Goal: Task Accomplishment & Management: Complete application form

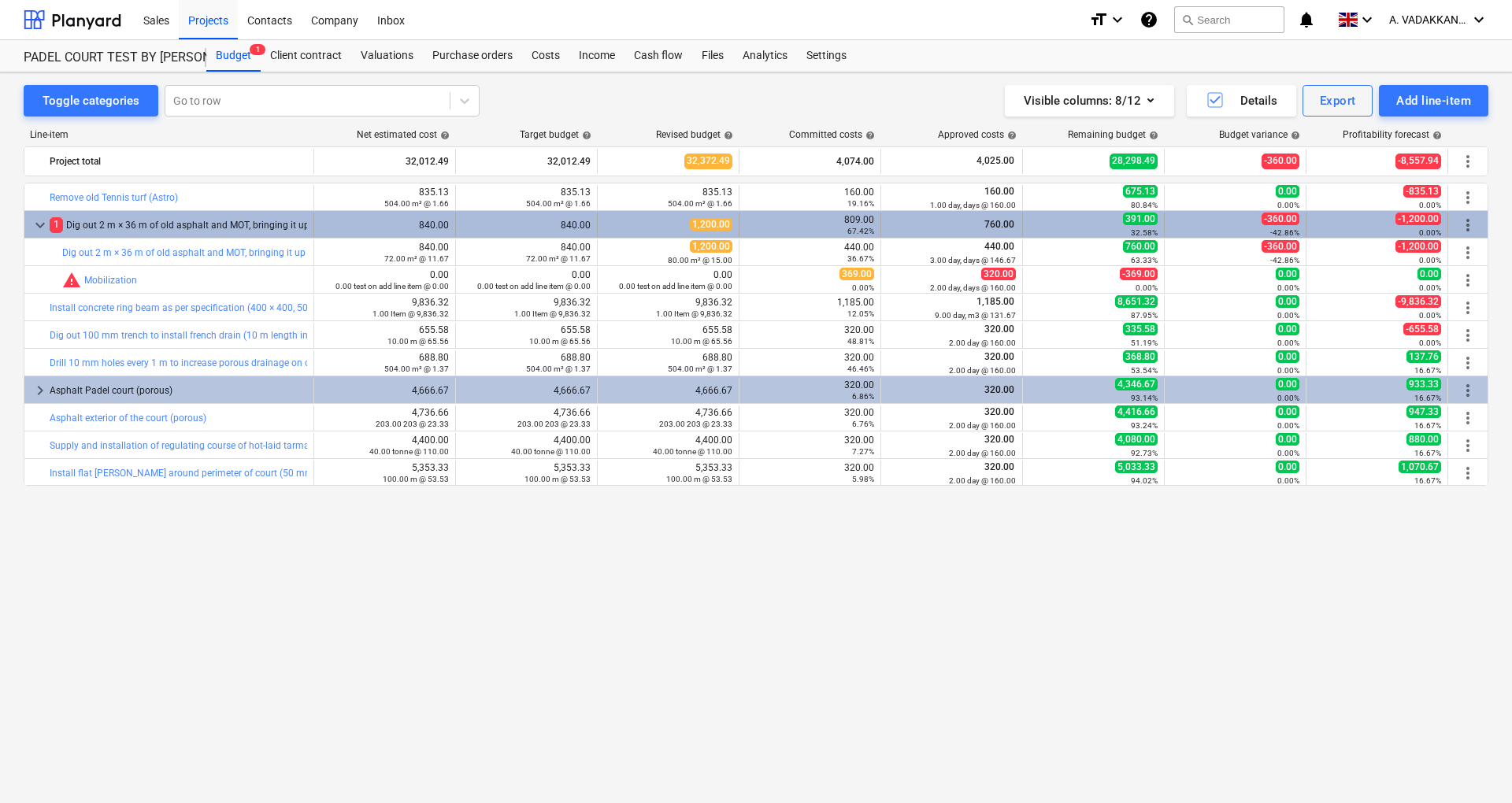
click at [55, 228] on span "1" at bounding box center [56, 224] width 13 height 15
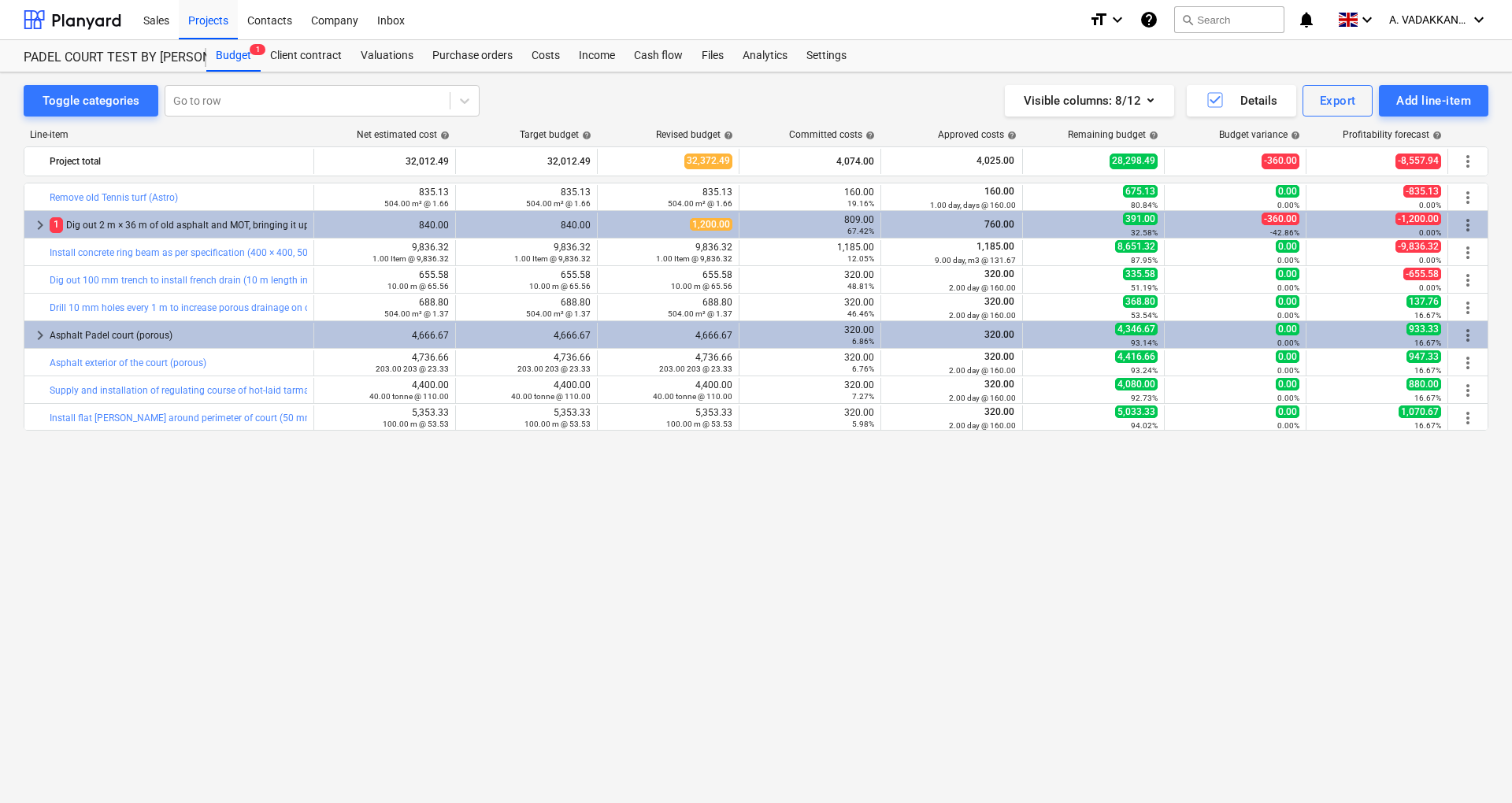
click at [55, 228] on span "1" at bounding box center [56, 224] width 13 height 15
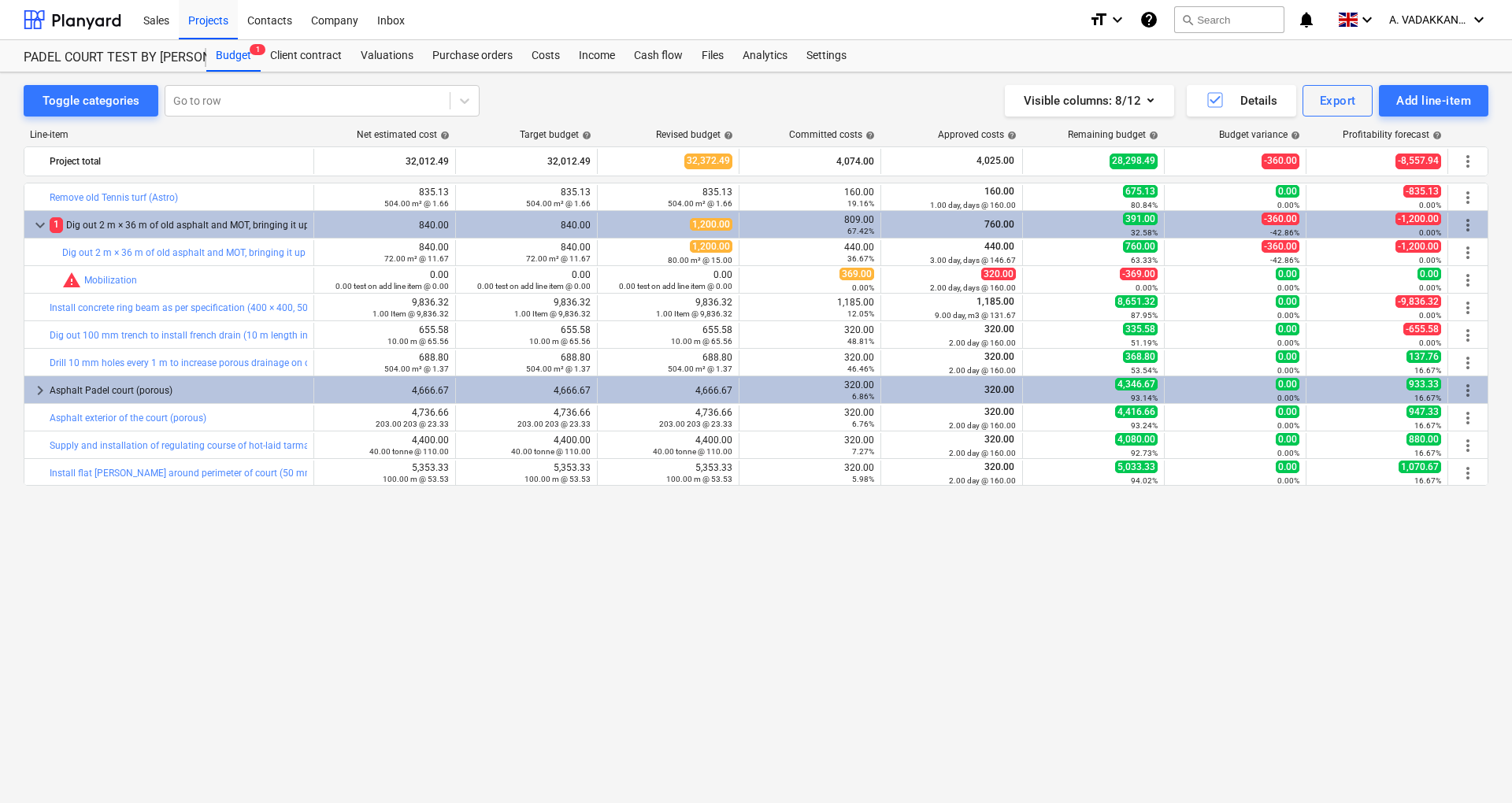
click at [55, 228] on span "1" at bounding box center [56, 224] width 13 height 15
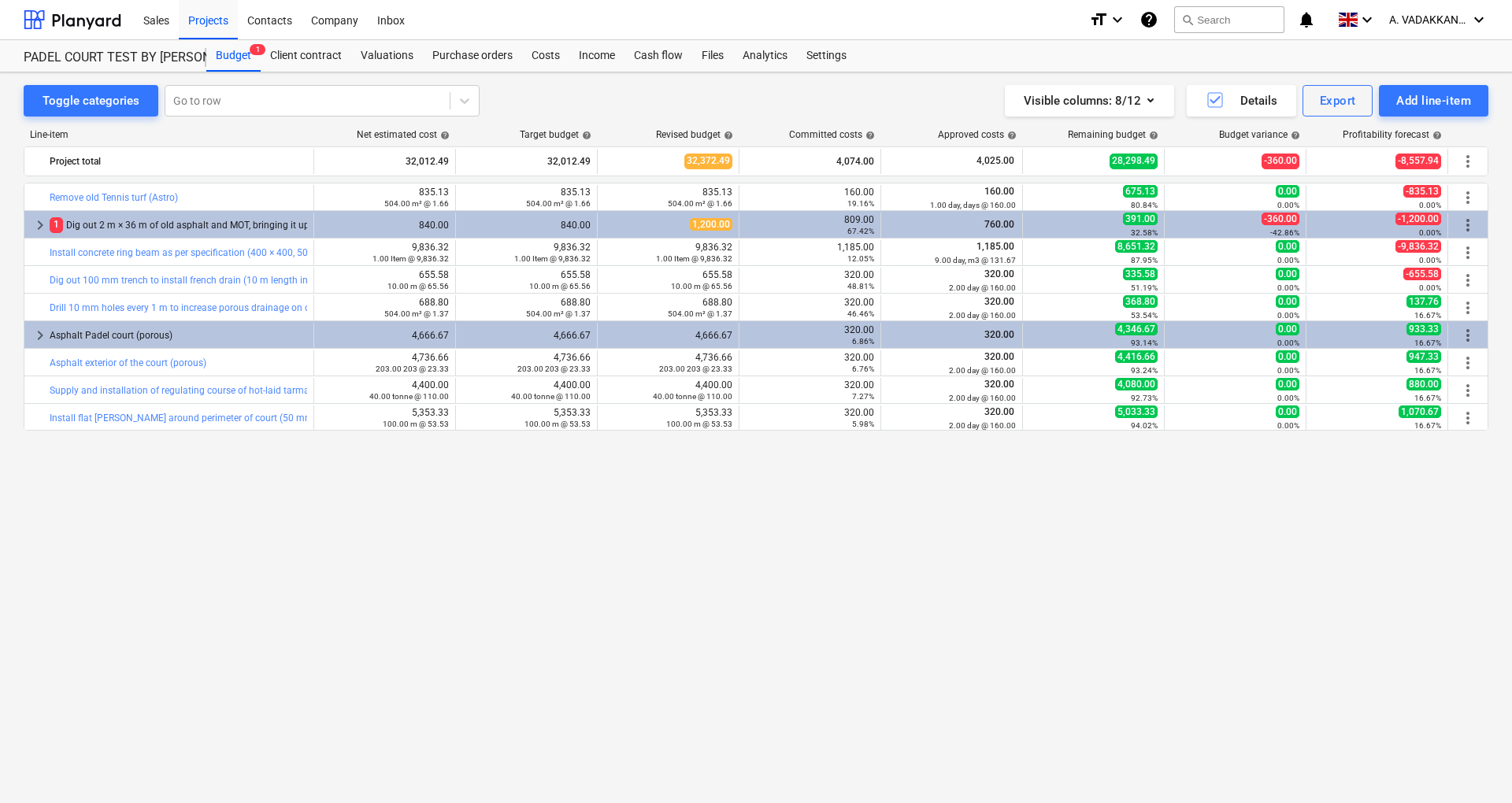
click at [55, 228] on span "1" at bounding box center [56, 224] width 13 height 15
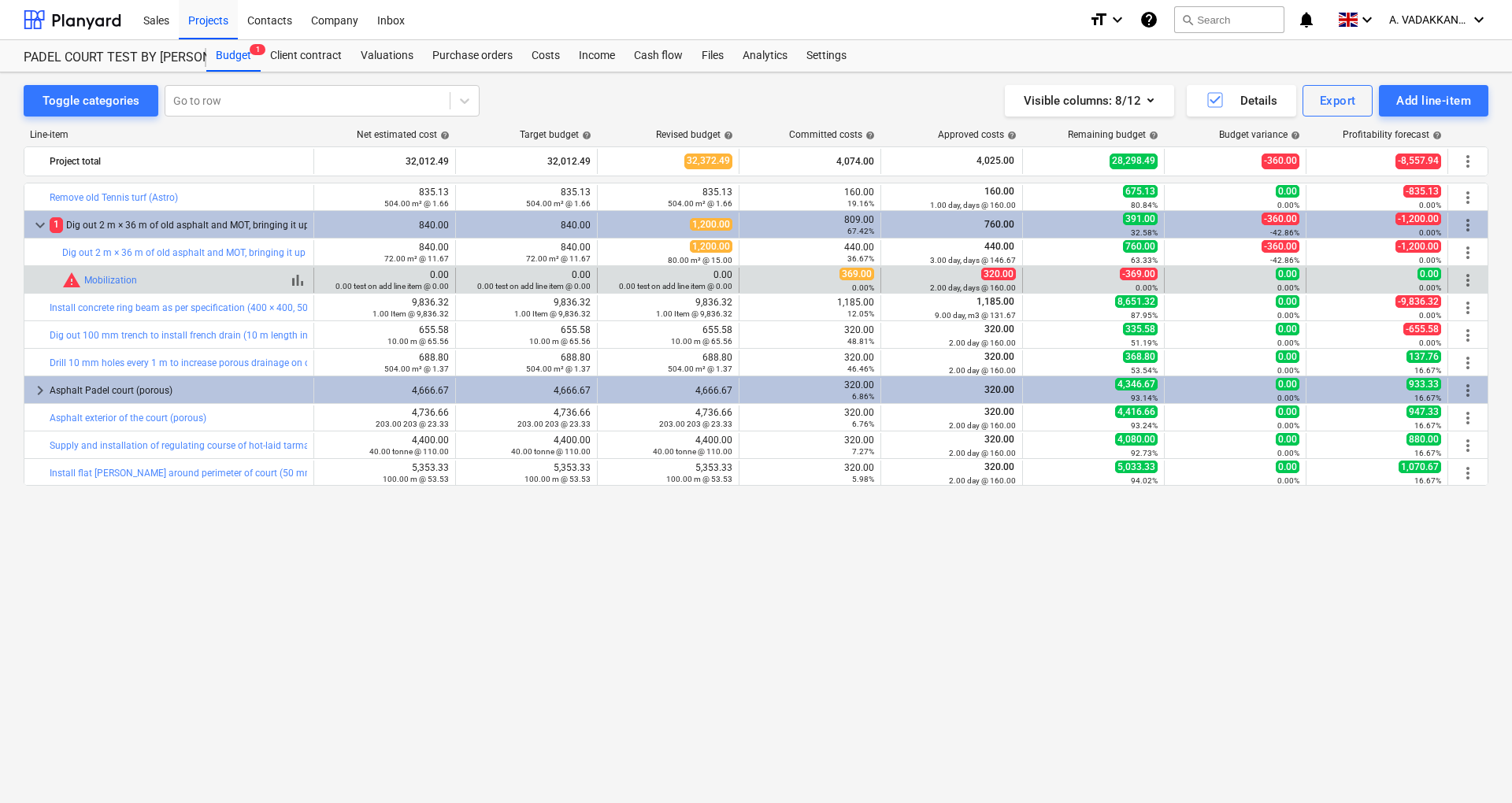
click at [68, 283] on span "warning" at bounding box center [72, 280] width 19 height 19
click at [1144, 279] on span "-369.00" at bounding box center [1139, 274] width 38 height 13
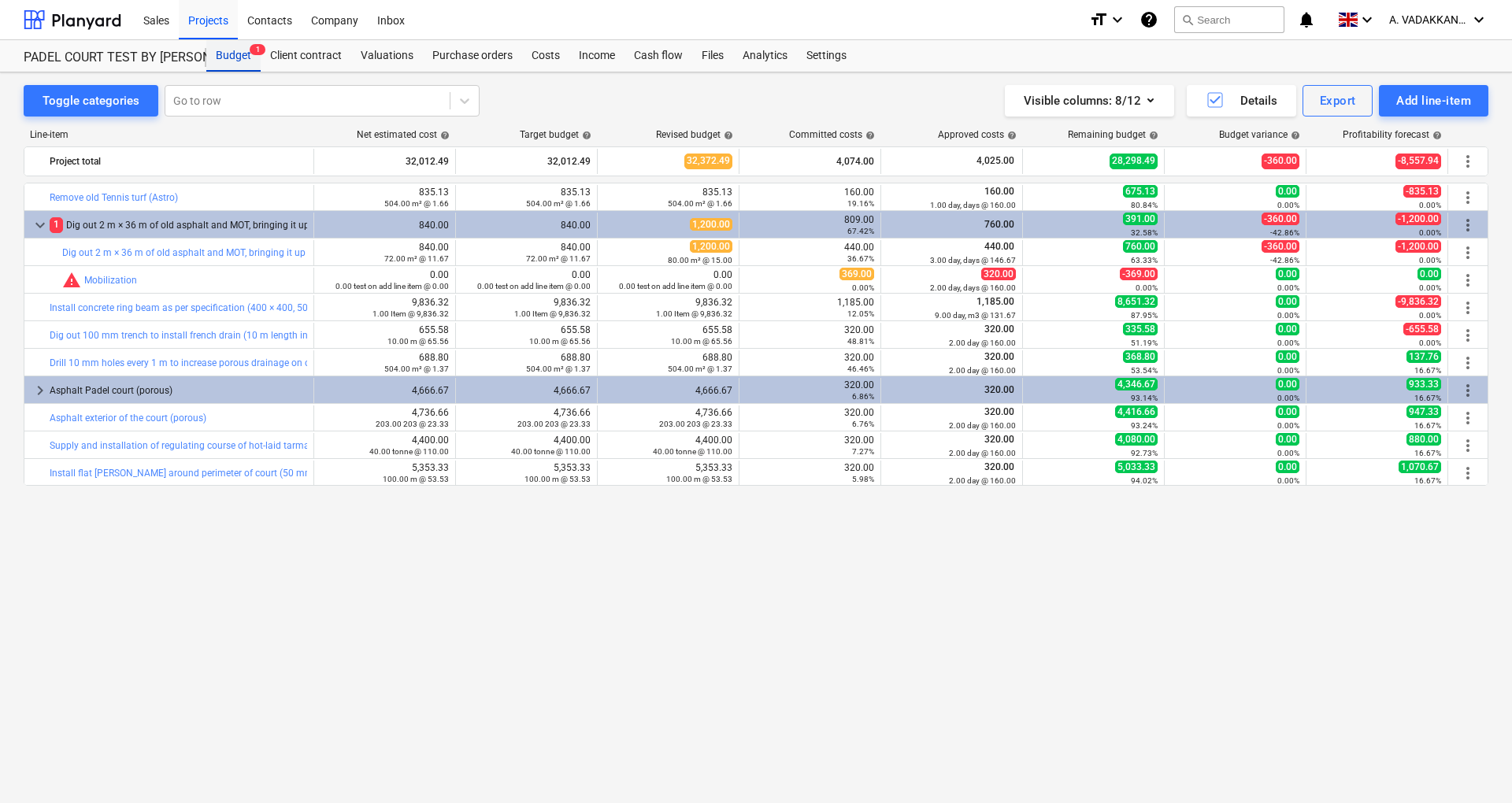
click at [255, 54] on span "1" at bounding box center [257, 50] width 16 height 11
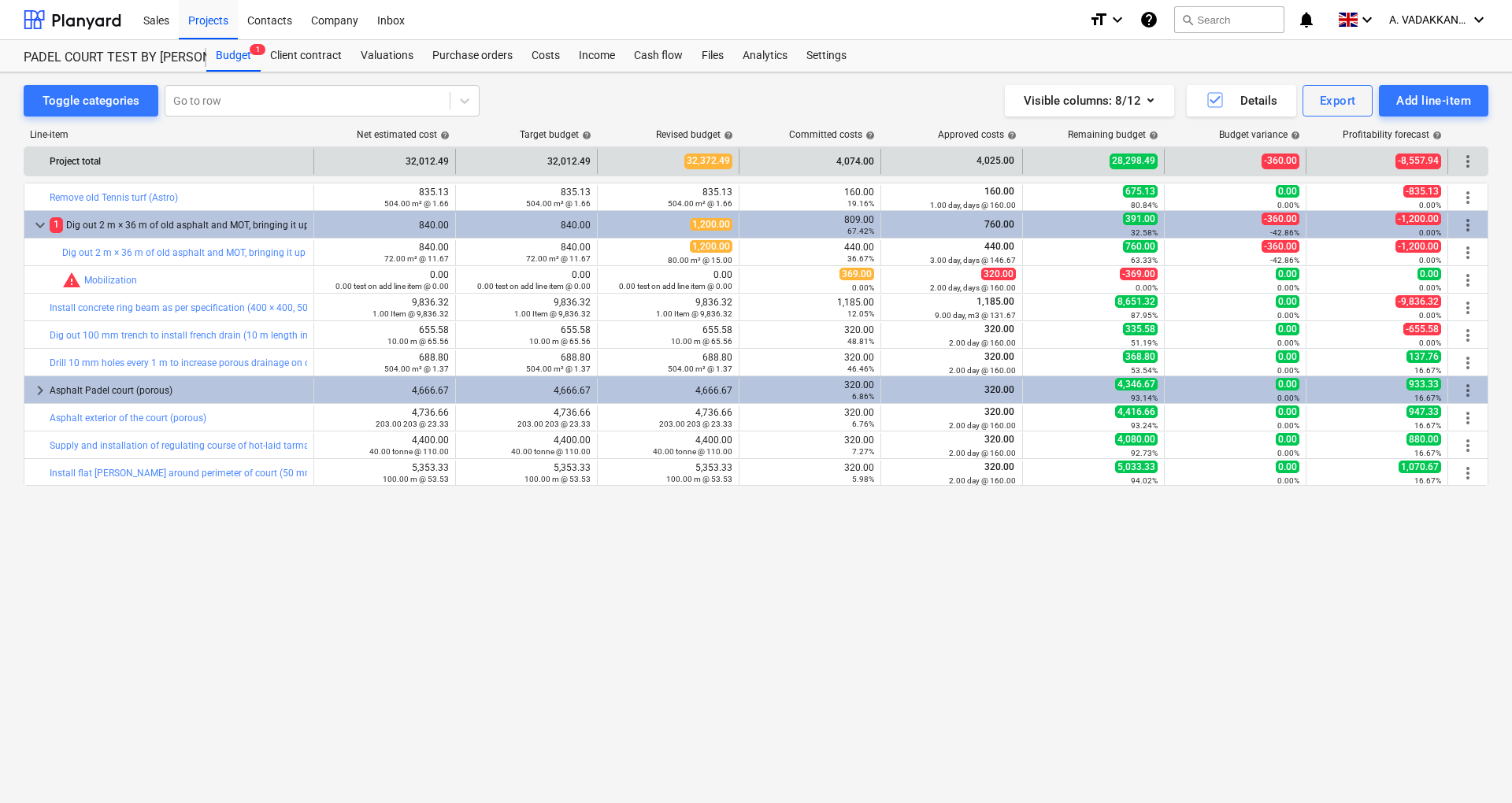
click at [819, 161] on div "4,074.00" at bounding box center [809, 161] width 129 height 25
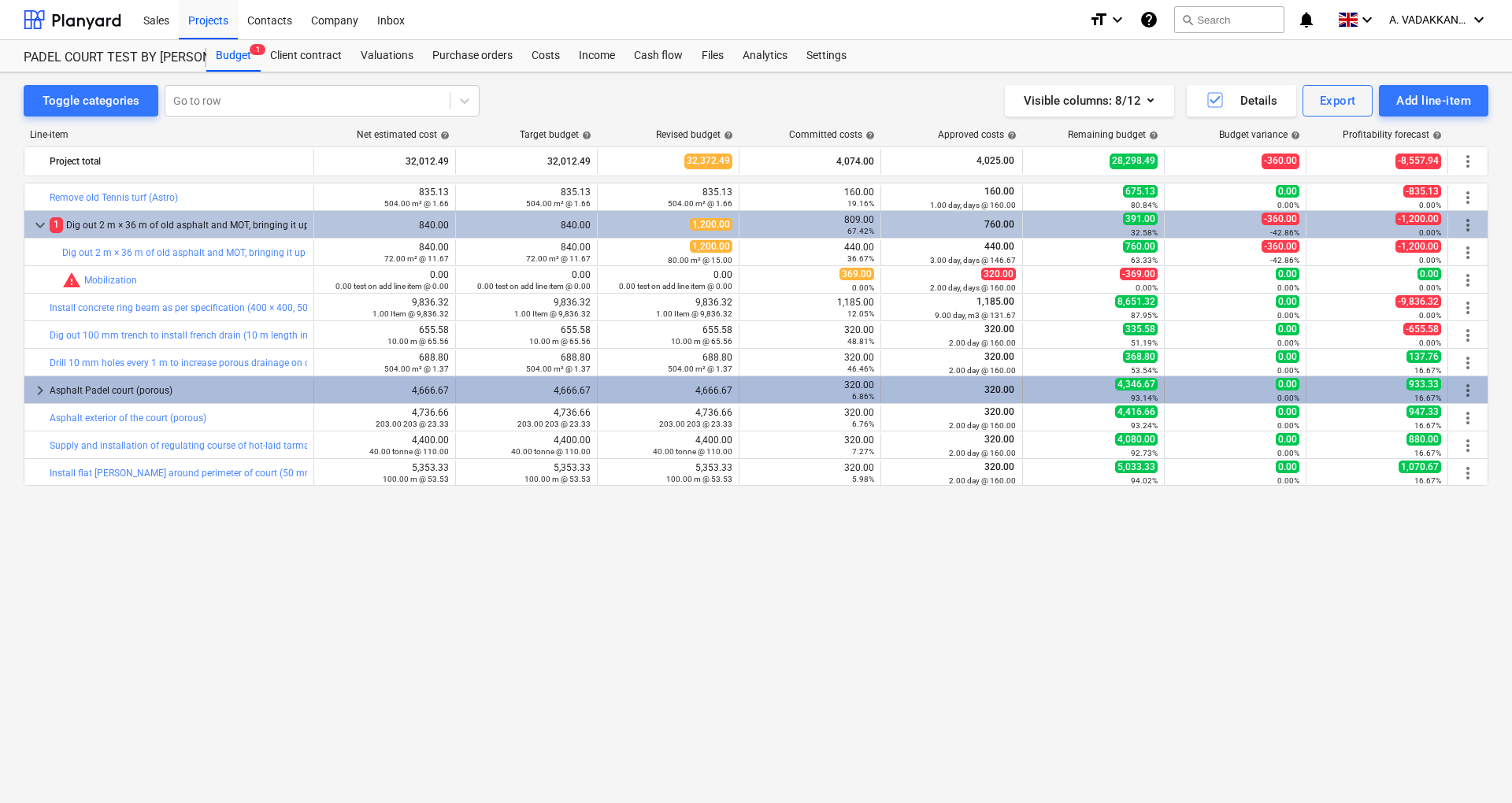
click at [749, 392] on div "6.86%" at bounding box center [809, 396] width 129 height 11
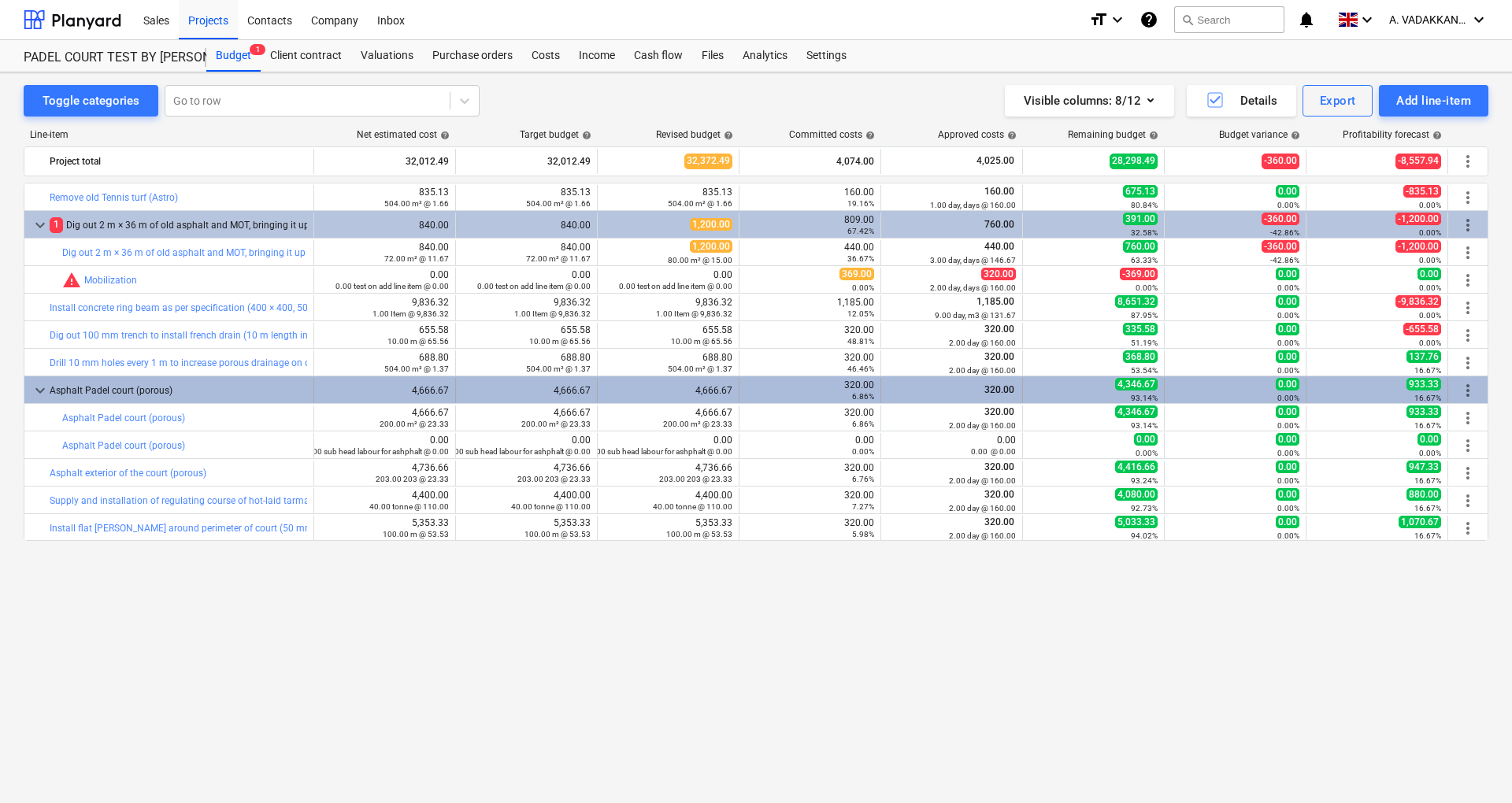
click at [775, 391] on div "6.86%" at bounding box center [809, 396] width 129 height 11
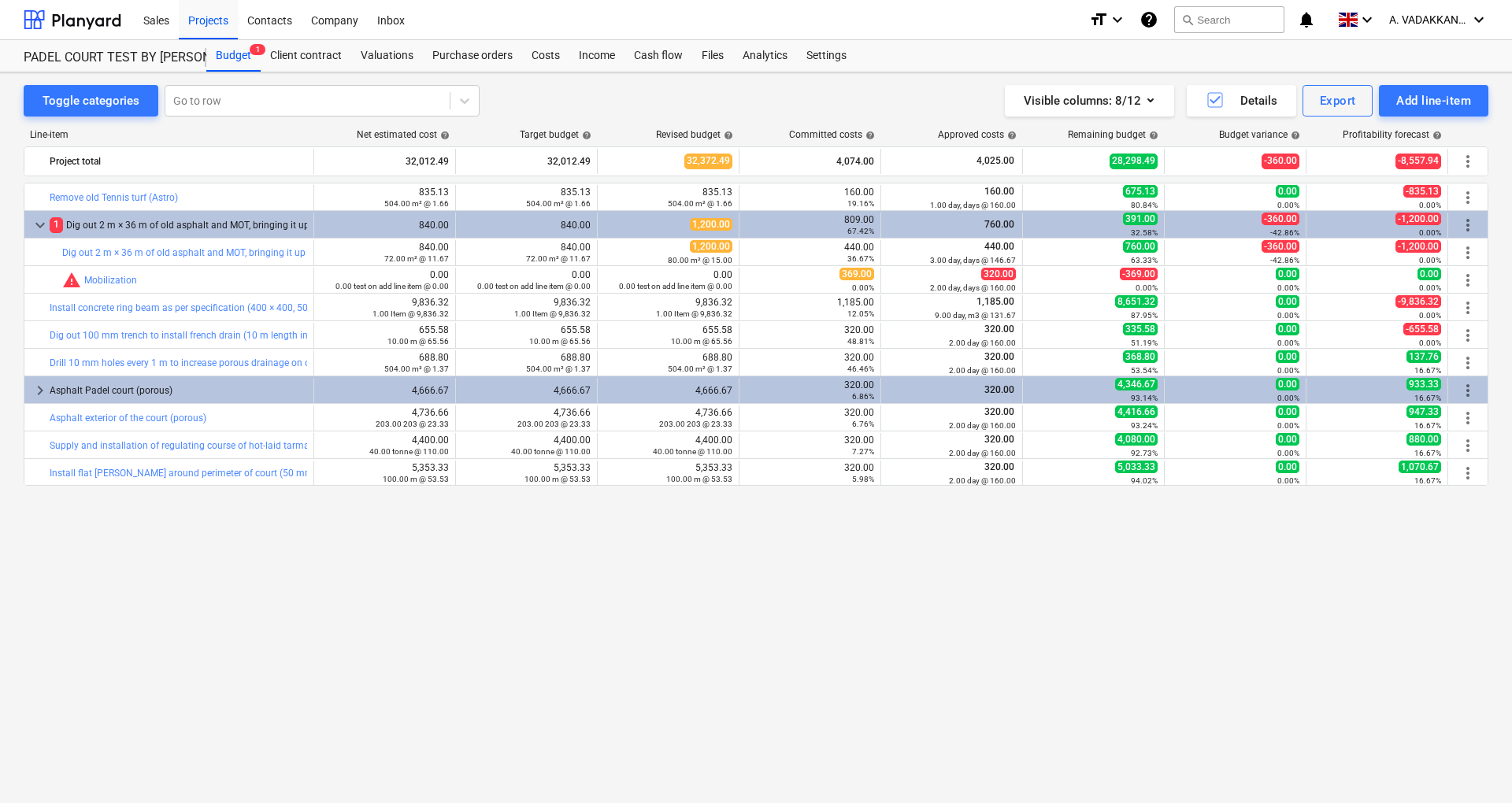
click at [775, 391] on div "6.86%" at bounding box center [809, 396] width 129 height 11
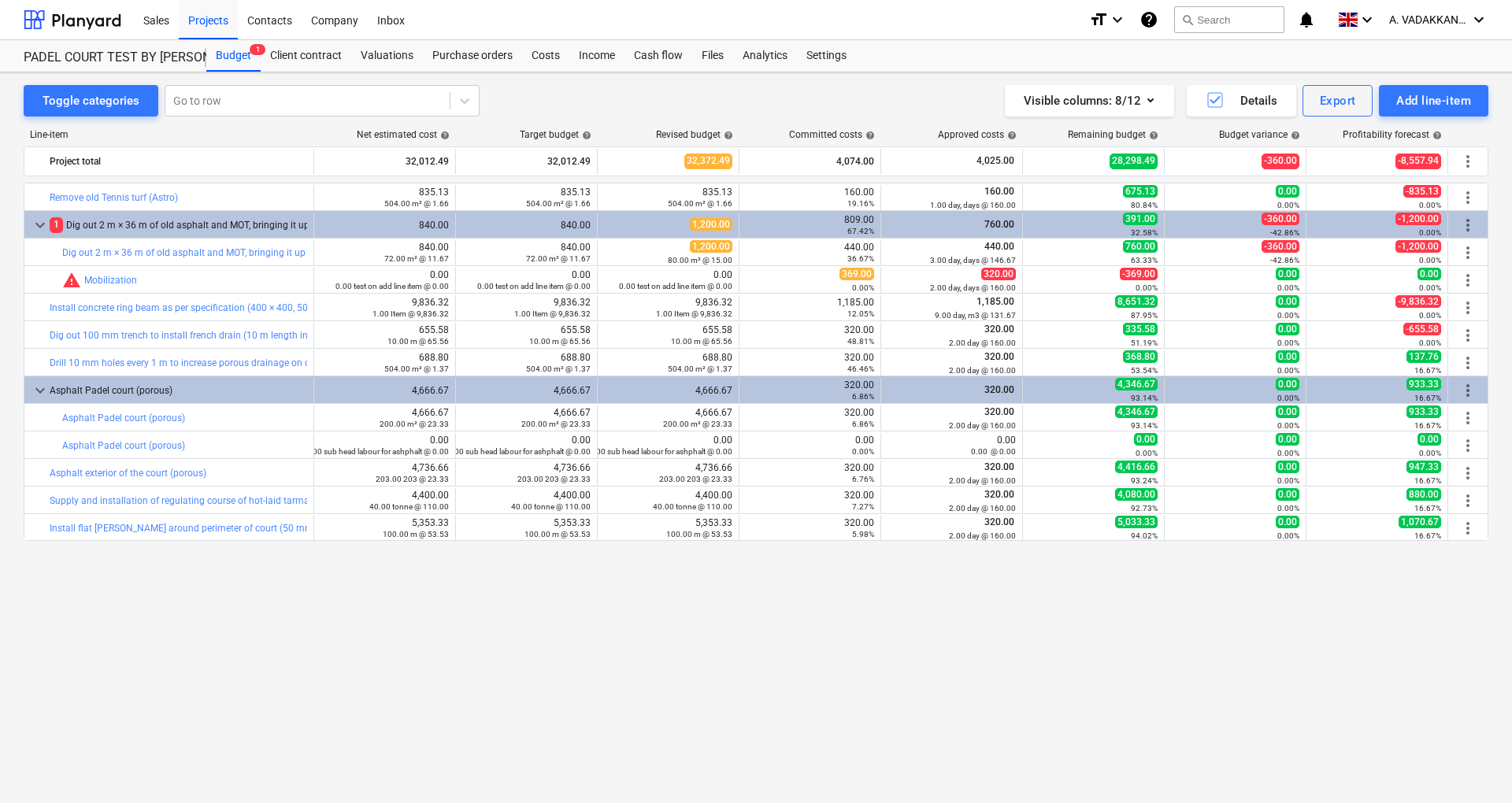
click at [775, 391] on div "6.86%" at bounding box center [809, 396] width 129 height 11
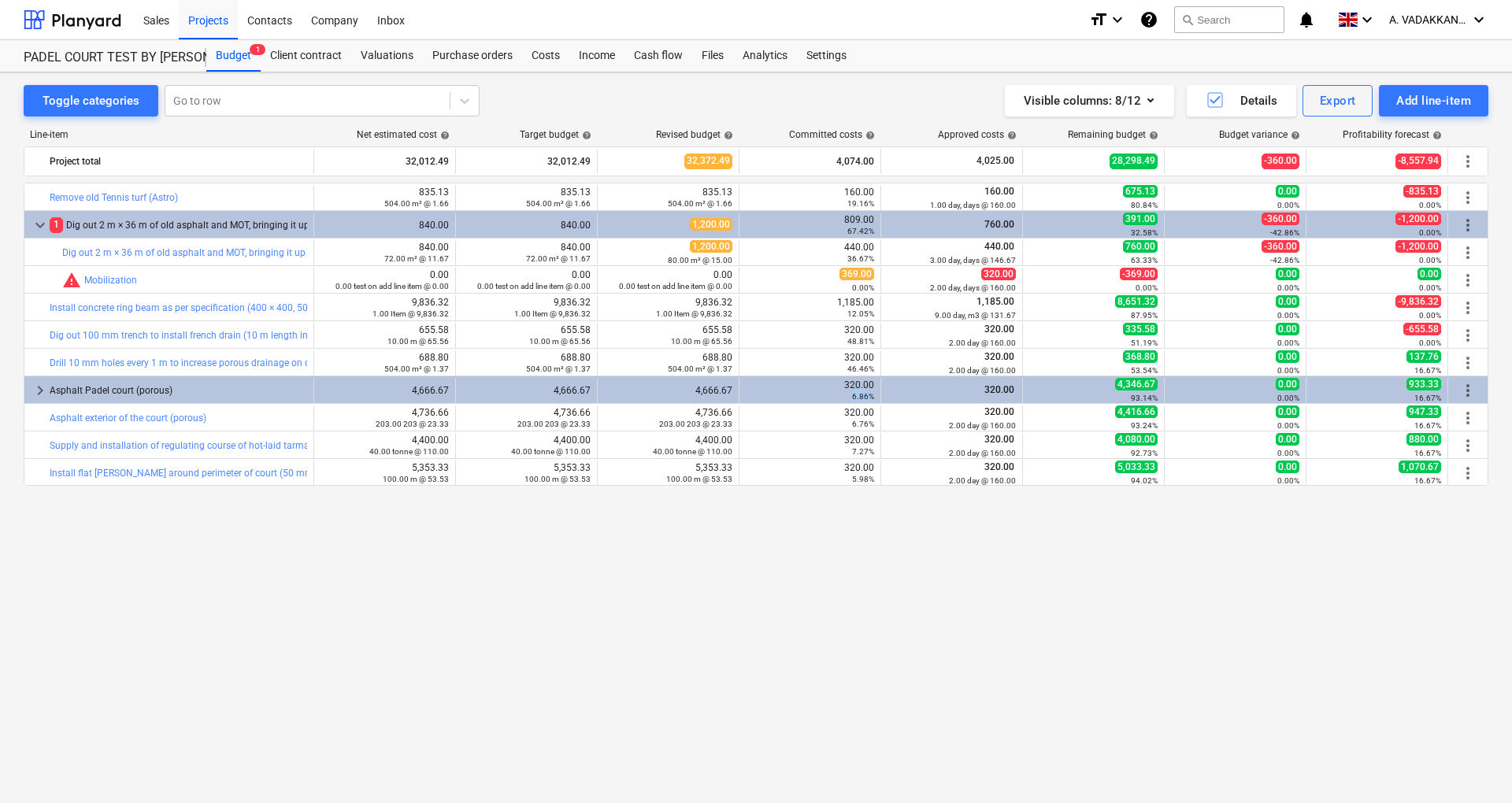
click at [775, 391] on div "6.86%" at bounding box center [809, 396] width 129 height 11
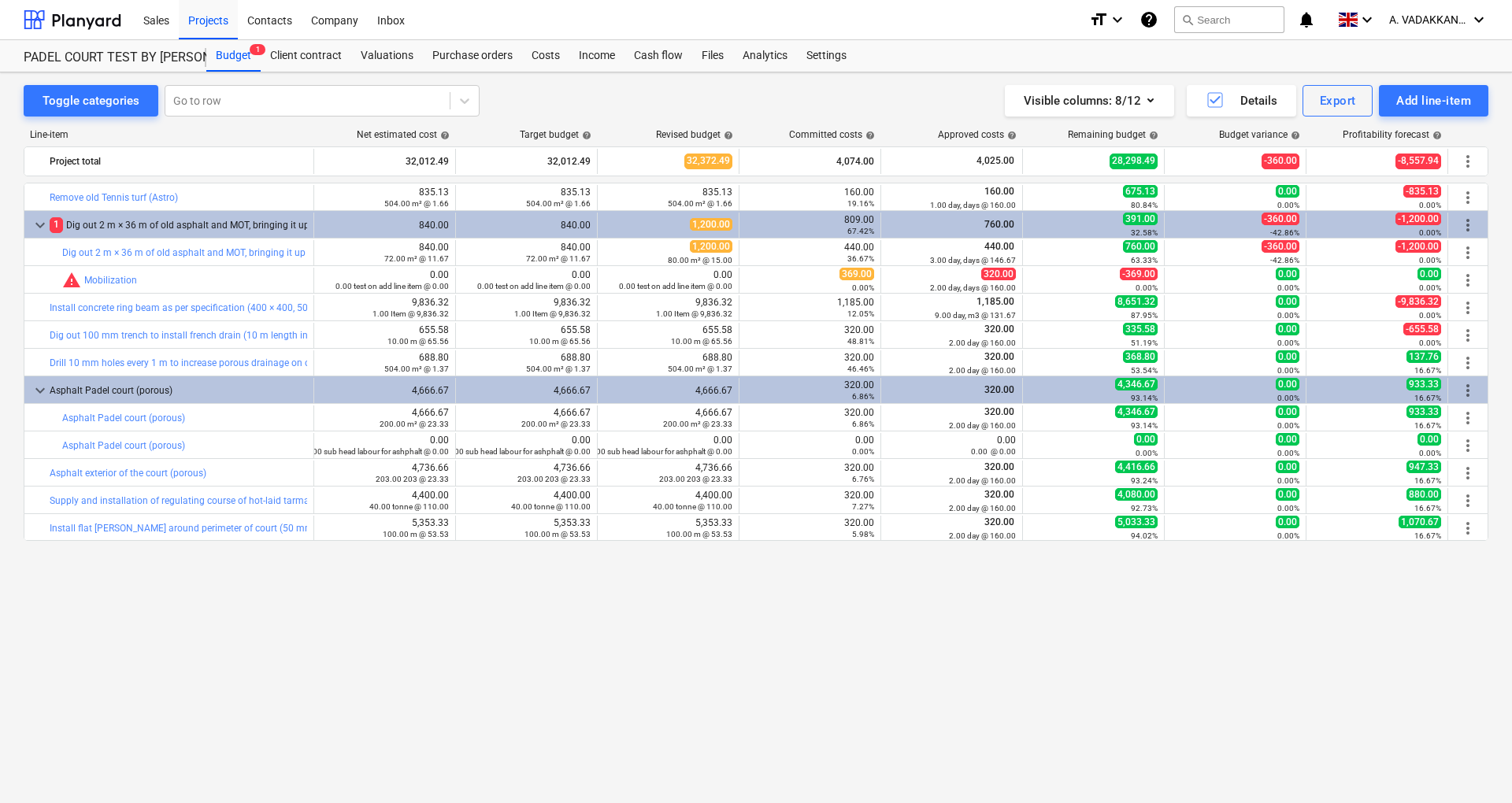
click at [775, 391] on div "6.86%" at bounding box center [809, 396] width 129 height 11
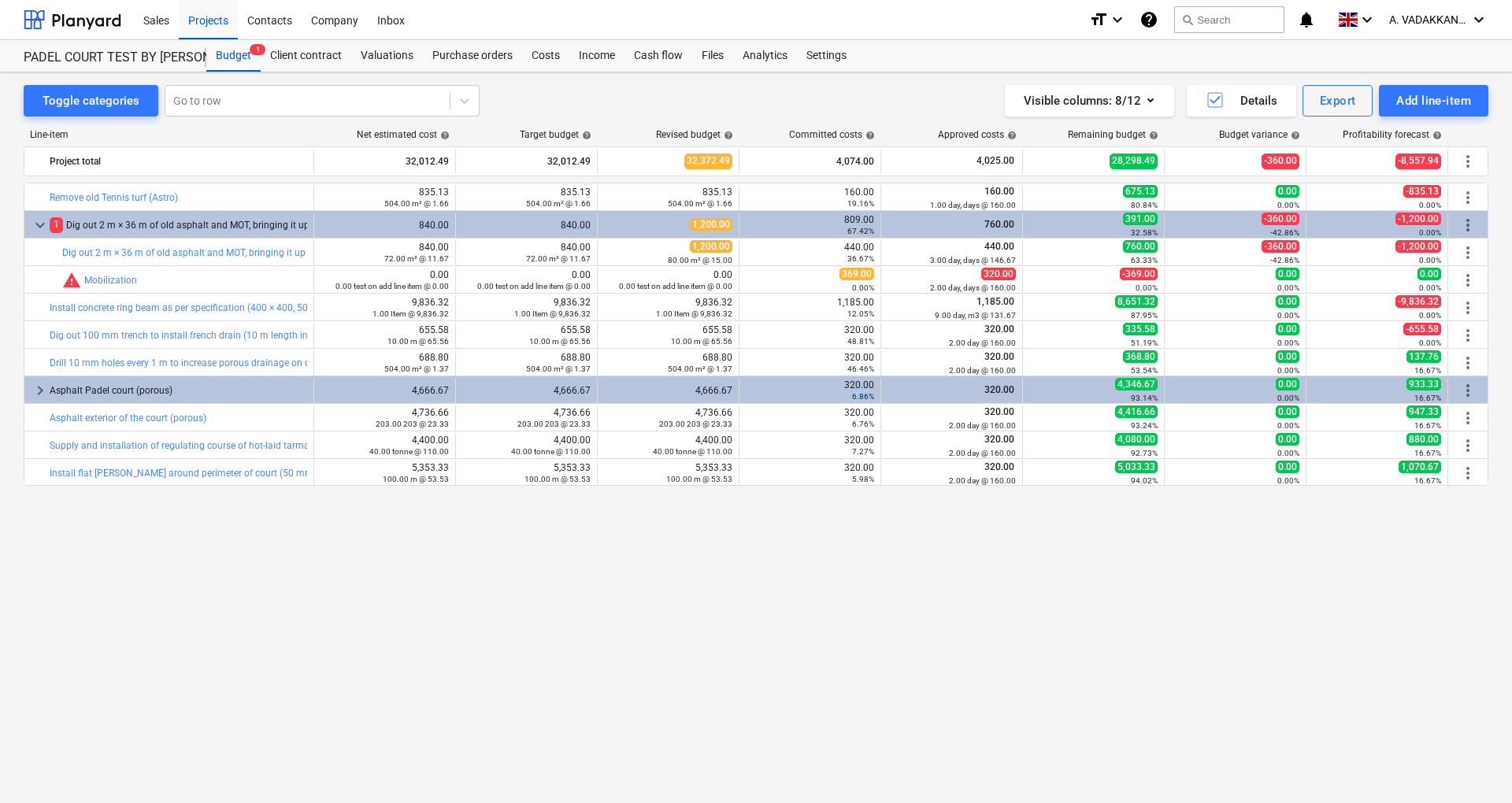
click at [775, 391] on div "6.86%" at bounding box center [809, 396] width 129 height 11
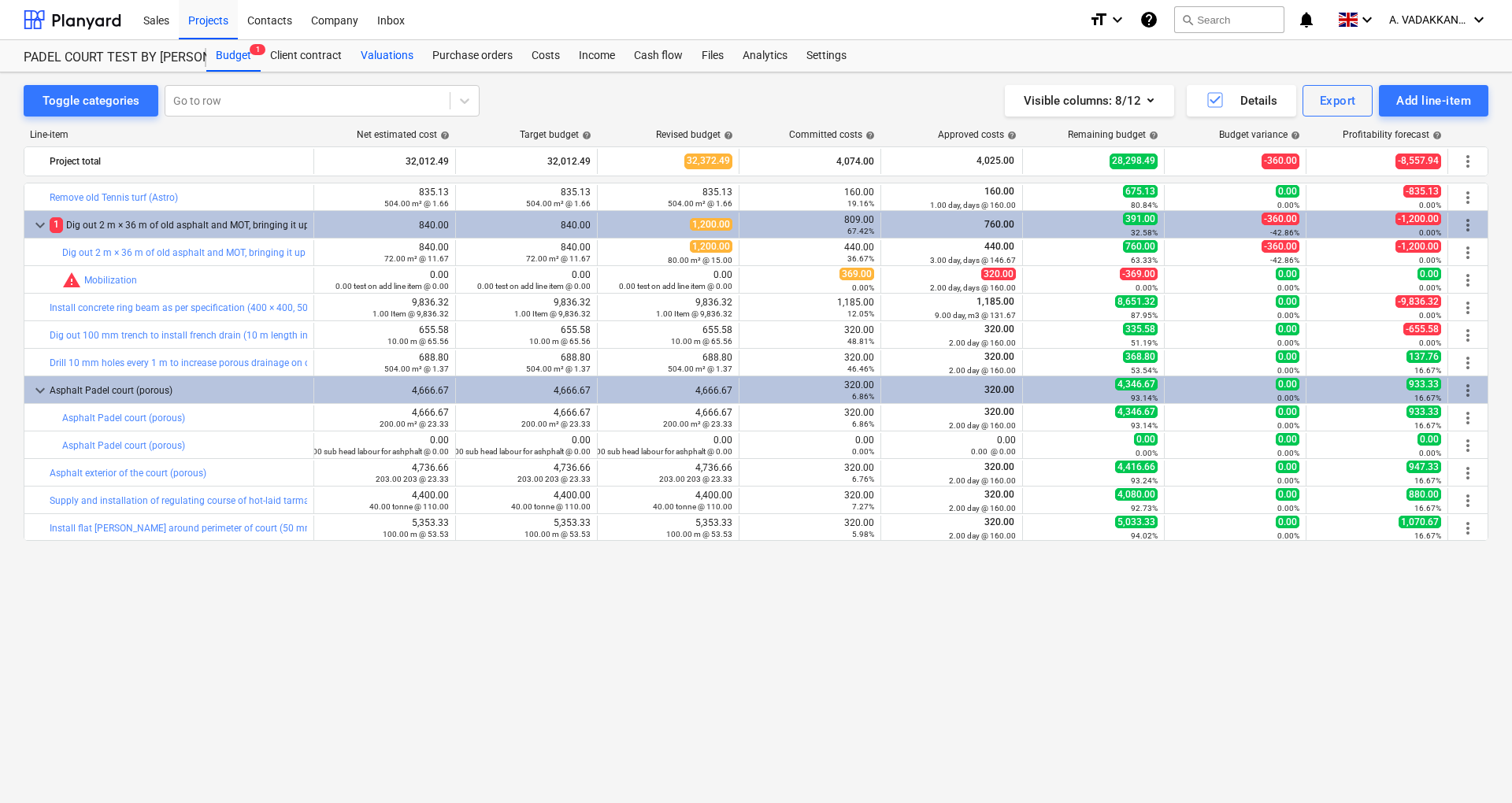
click at [390, 59] on div "Valuations" at bounding box center [387, 56] width 72 height 32
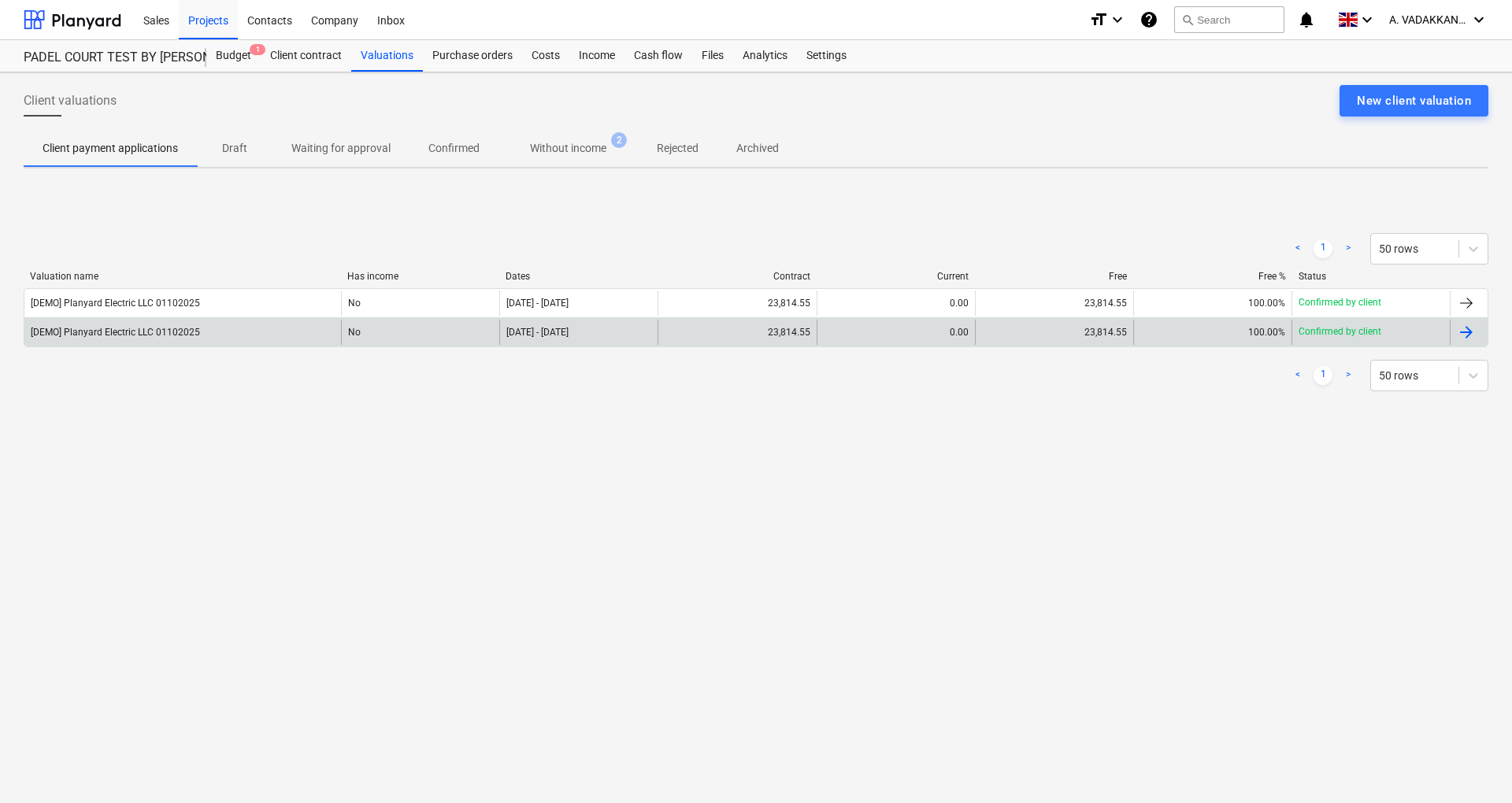
click at [1434, 328] on div "Confirmed by client" at bounding box center [1370, 332] width 158 height 25
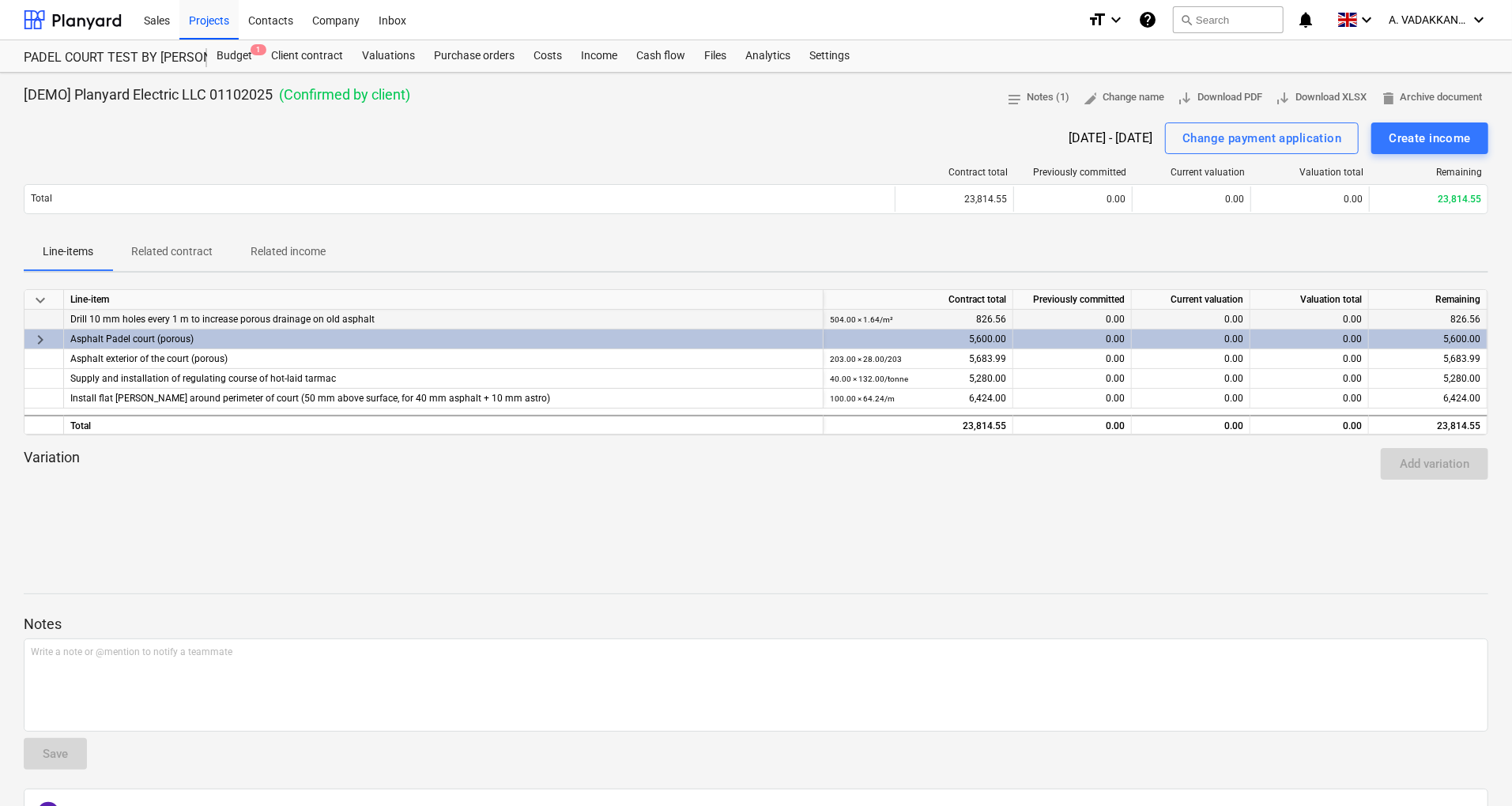
click at [1081, 312] on div "0.00" at bounding box center [1072, 319] width 119 height 20
click at [1089, 312] on div "0.00" at bounding box center [1072, 319] width 119 height 20
click at [1113, 315] on div "0.00" at bounding box center [1072, 319] width 119 height 20
click at [1114, 315] on div "0.00" at bounding box center [1072, 319] width 119 height 20
click at [394, 51] on div "Valuations" at bounding box center [388, 56] width 72 height 32
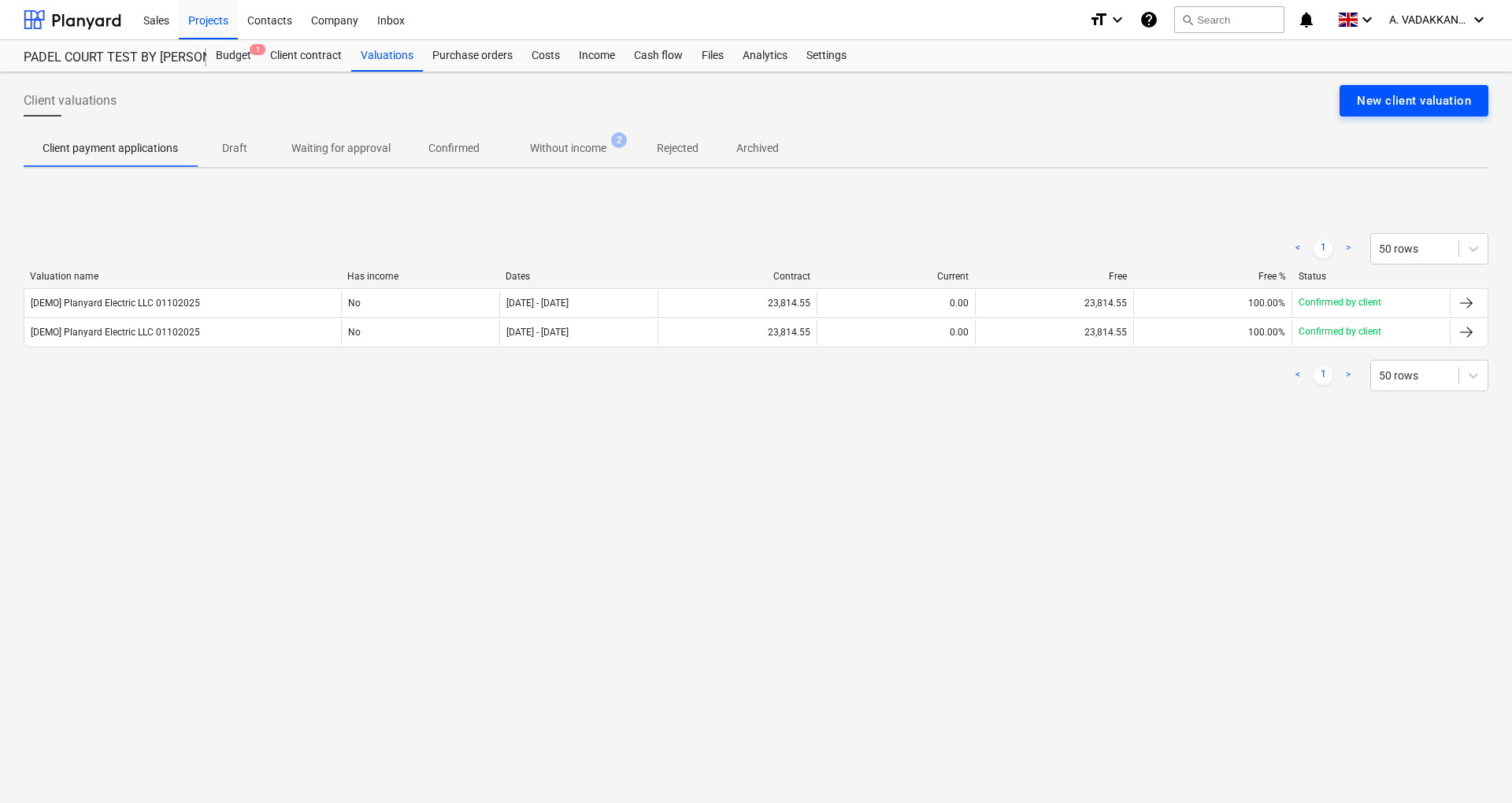
click at [1400, 98] on div "New client valuation" at bounding box center [1413, 101] width 114 height 21
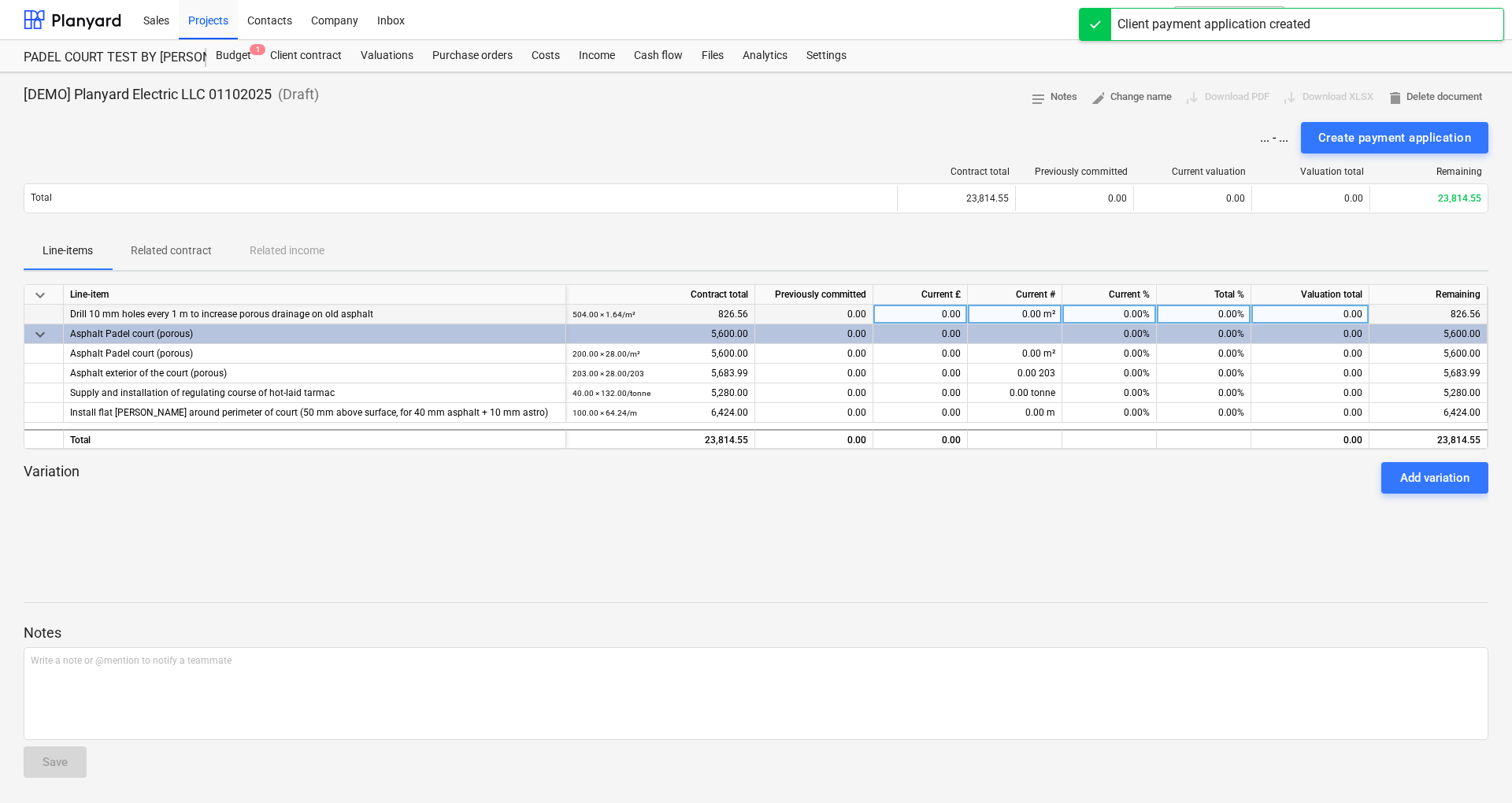
click at [938, 306] on div "0.00" at bounding box center [921, 314] width 95 height 20
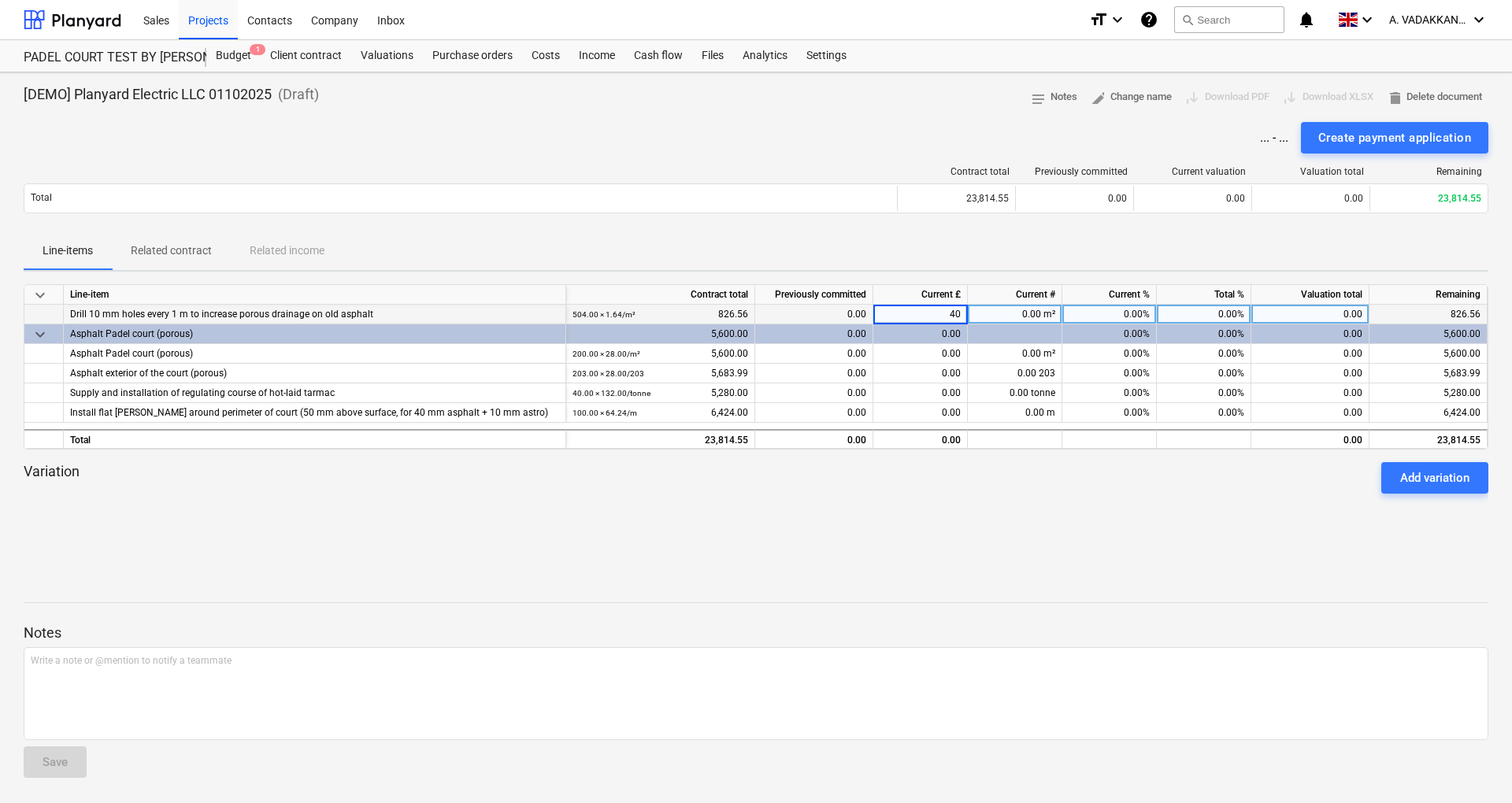
type input "40%"
drag, startPoint x: 937, startPoint y: 294, endPoint x: 927, endPoint y: 308, distance: 17.2
click at [927, 308] on div "0.00" at bounding box center [921, 314] width 95 height 20
click at [1105, 313] on div "0.00%" at bounding box center [1109, 314] width 95 height 20
type input "40"
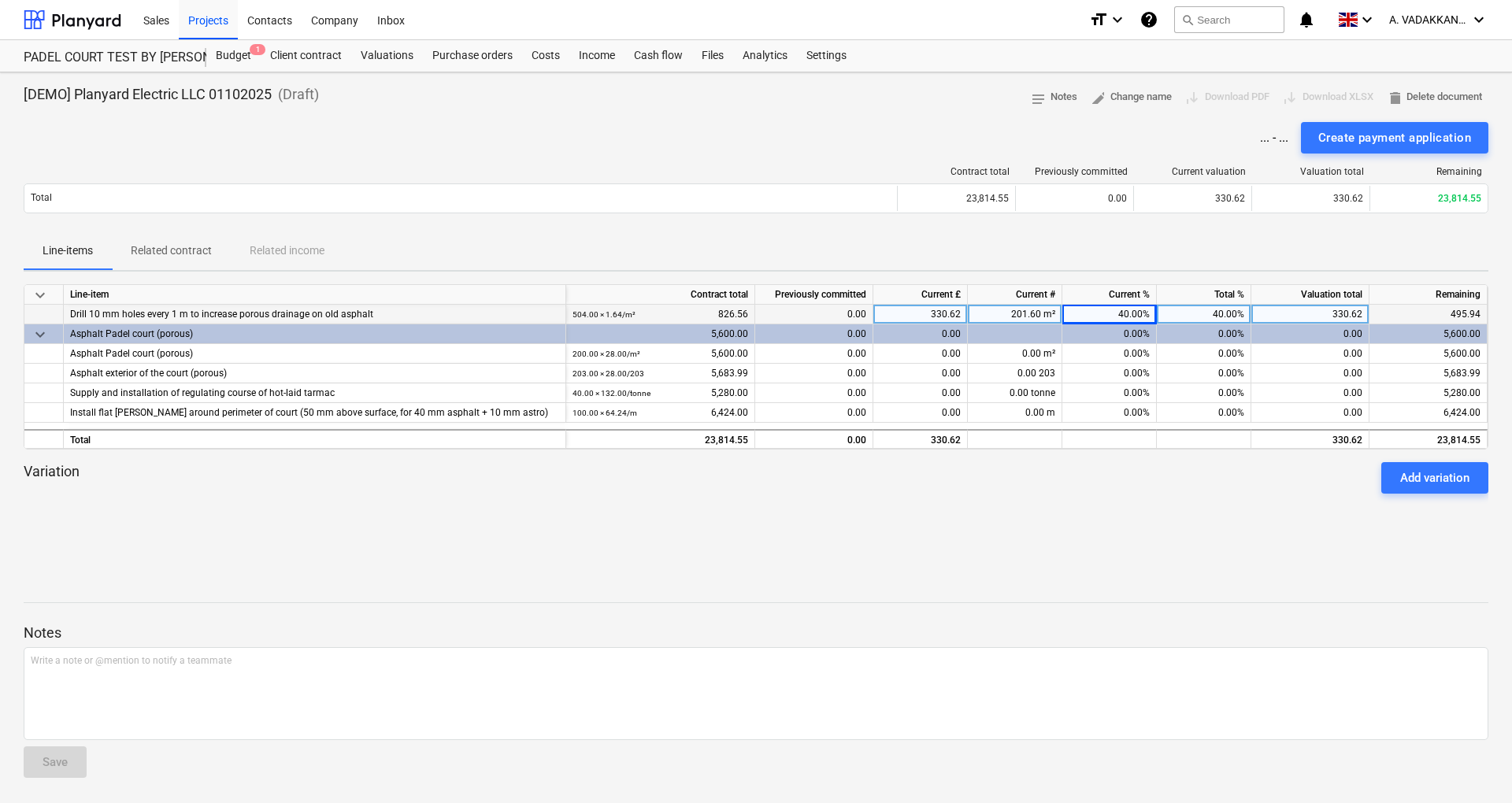
click at [1133, 337] on div "0.00%" at bounding box center [1109, 334] width 95 height 20
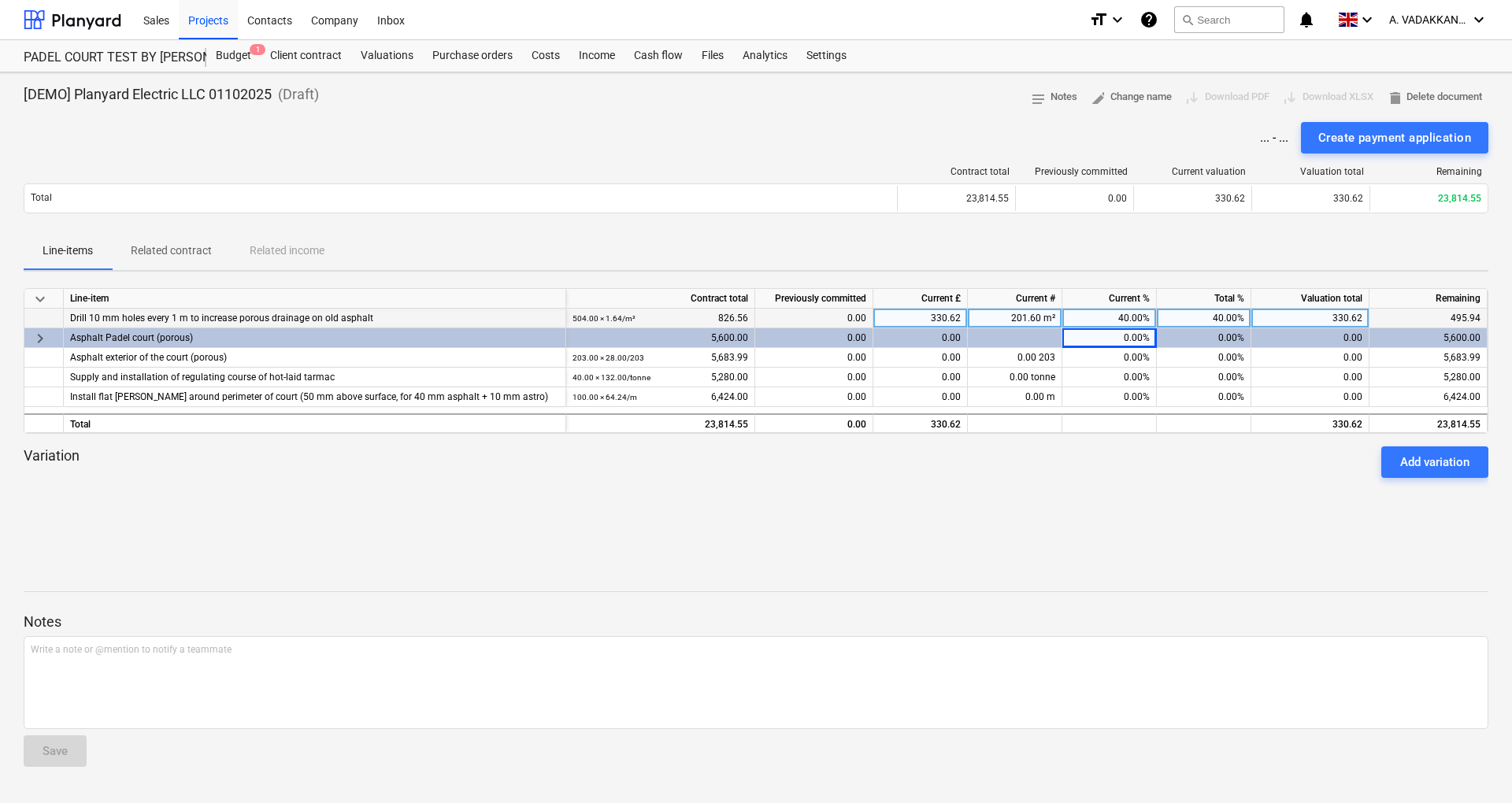
click at [1138, 338] on div "0.00%" at bounding box center [1109, 338] width 95 height 20
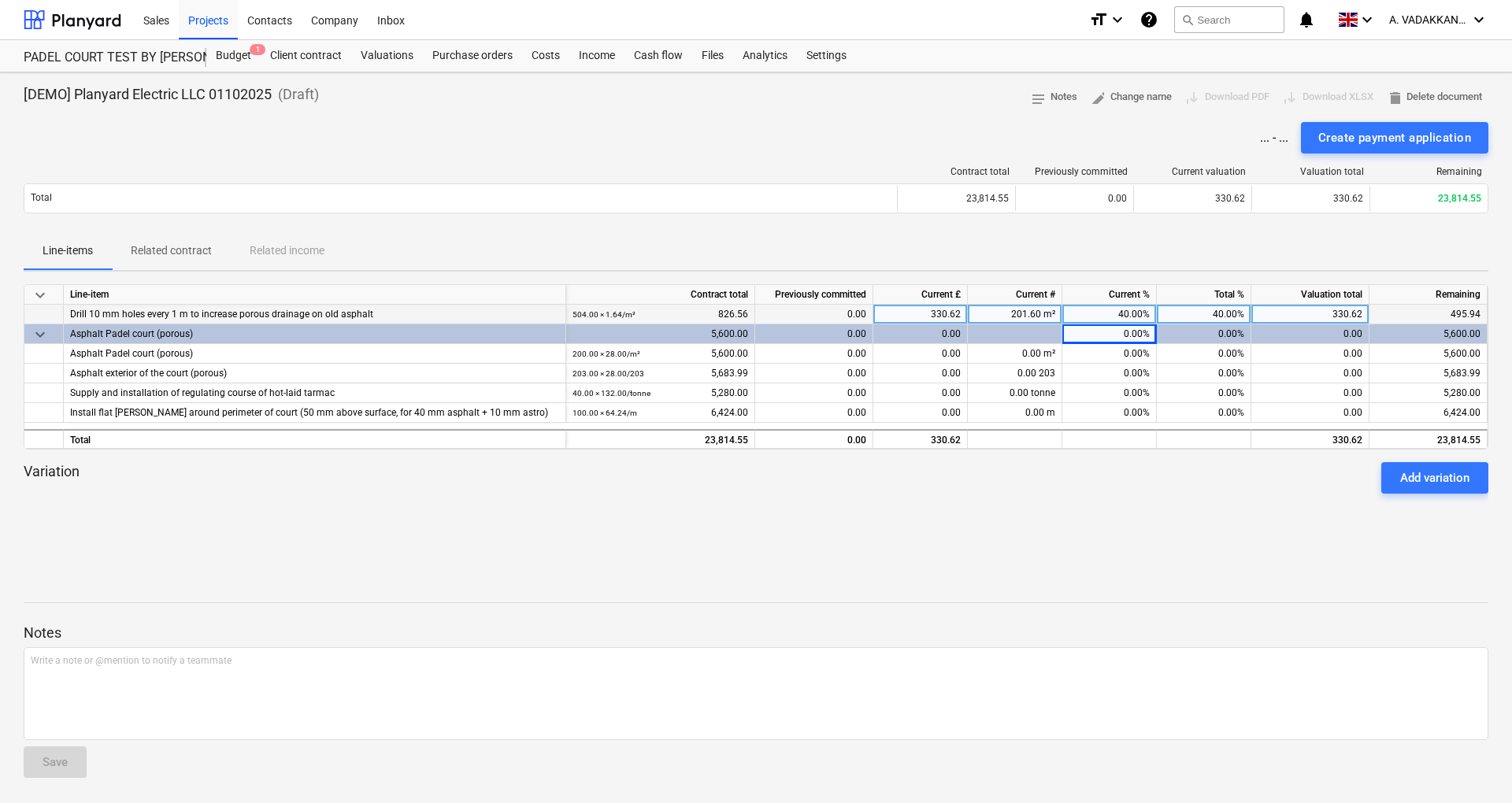
click at [1142, 332] on div "0.00%" at bounding box center [1109, 334] width 95 height 20
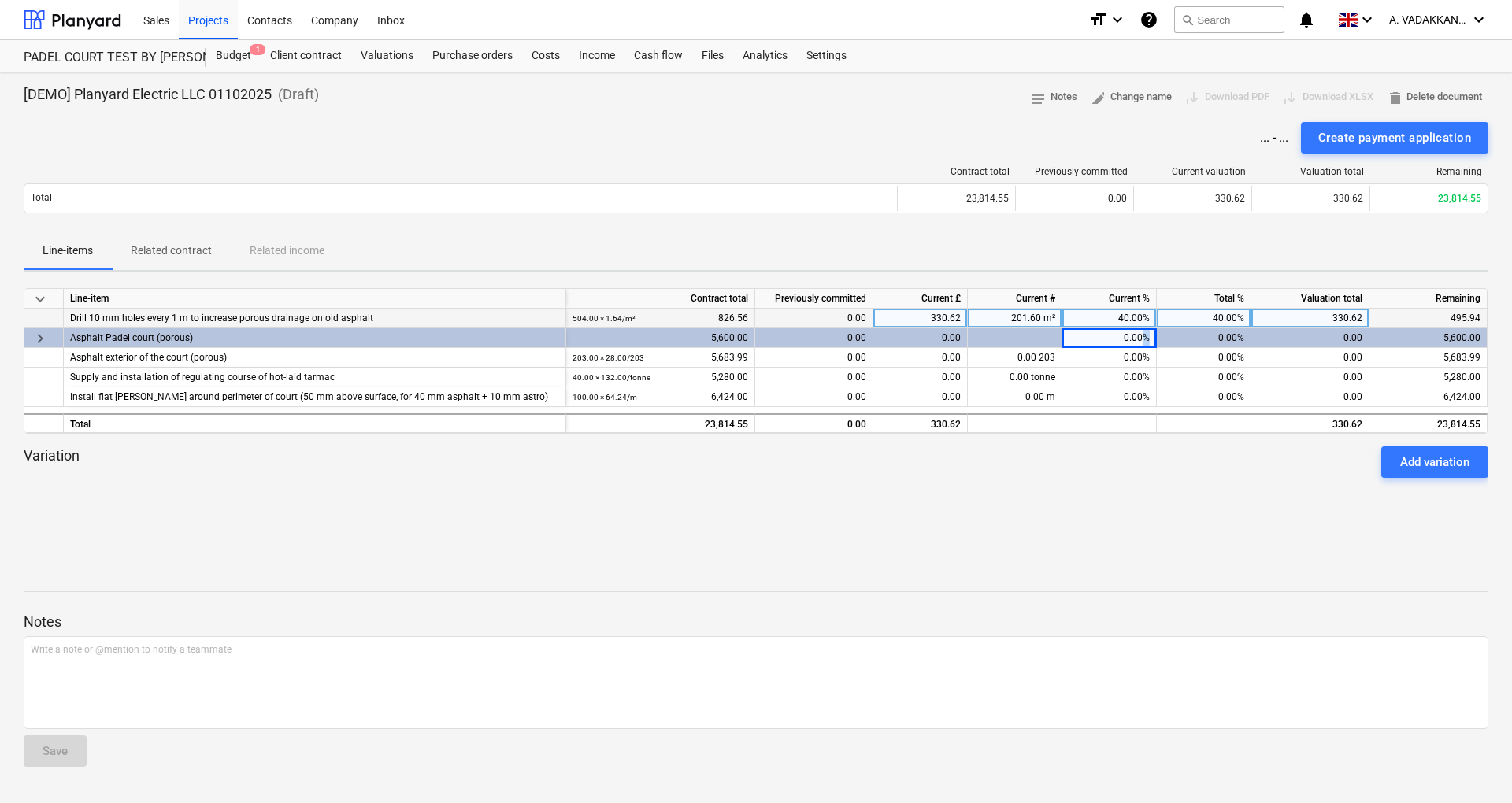
click at [1142, 332] on div "0.00%" at bounding box center [1109, 338] width 95 height 20
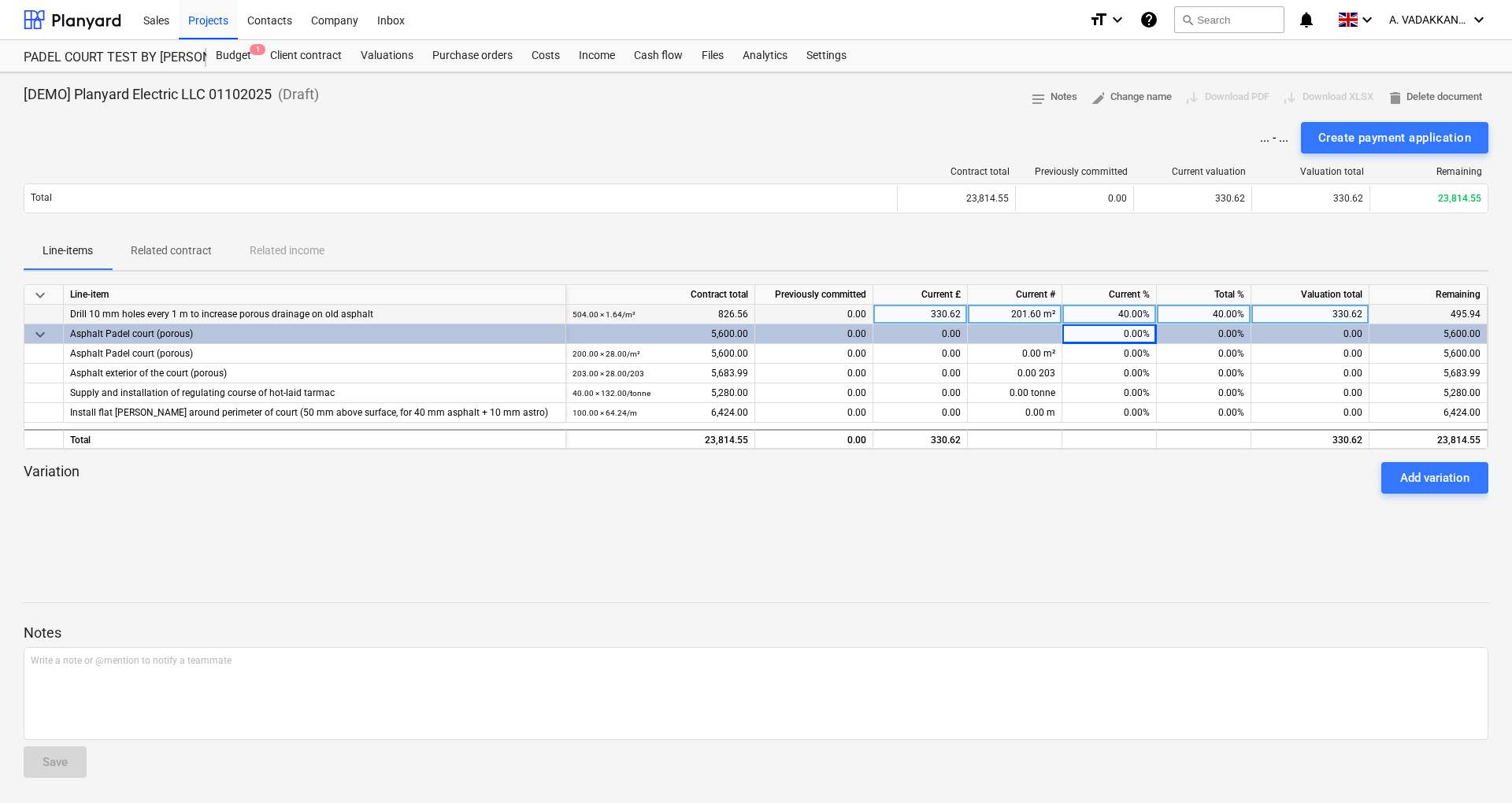
click at [1130, 334] on div "0.00%" at bounding box center [1109, 334] width 95 height 20
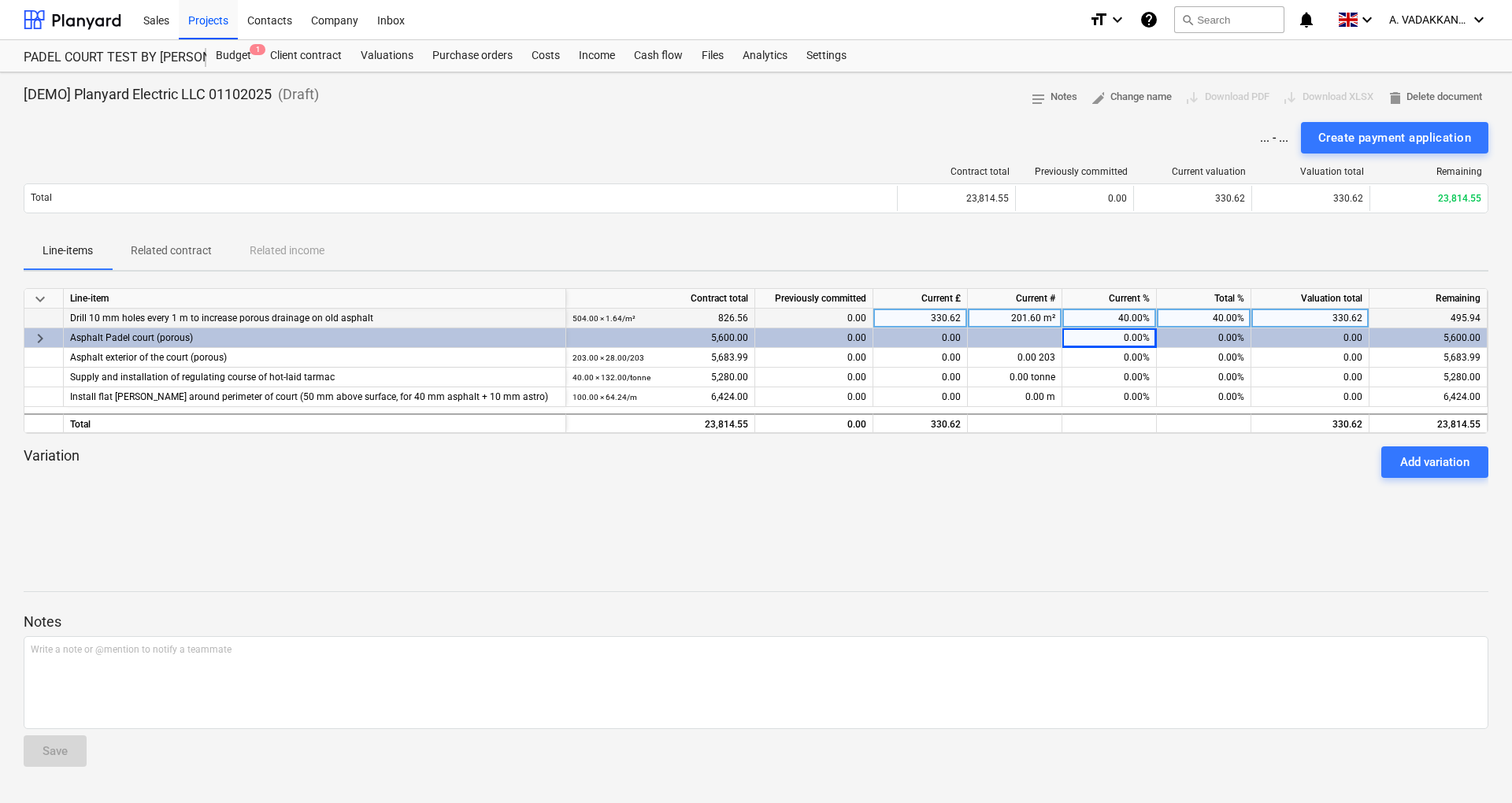
click at [1116, 329] on div "0.00%" at bounding box center [1109, 338] width 95 height 20
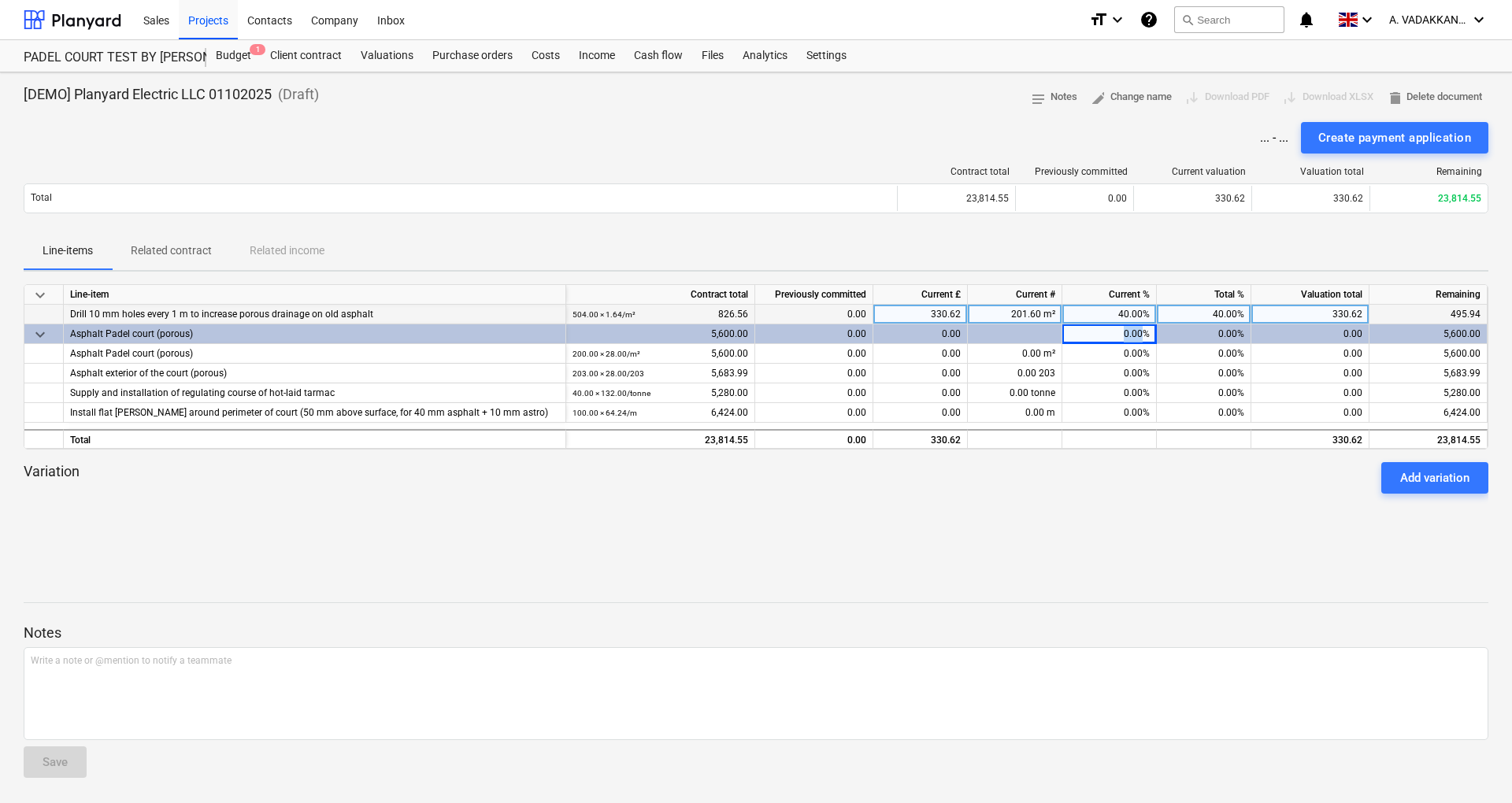
click at [1116, 329] on div "0.00%" at bounding box center [1109, 334] width 95 height 20
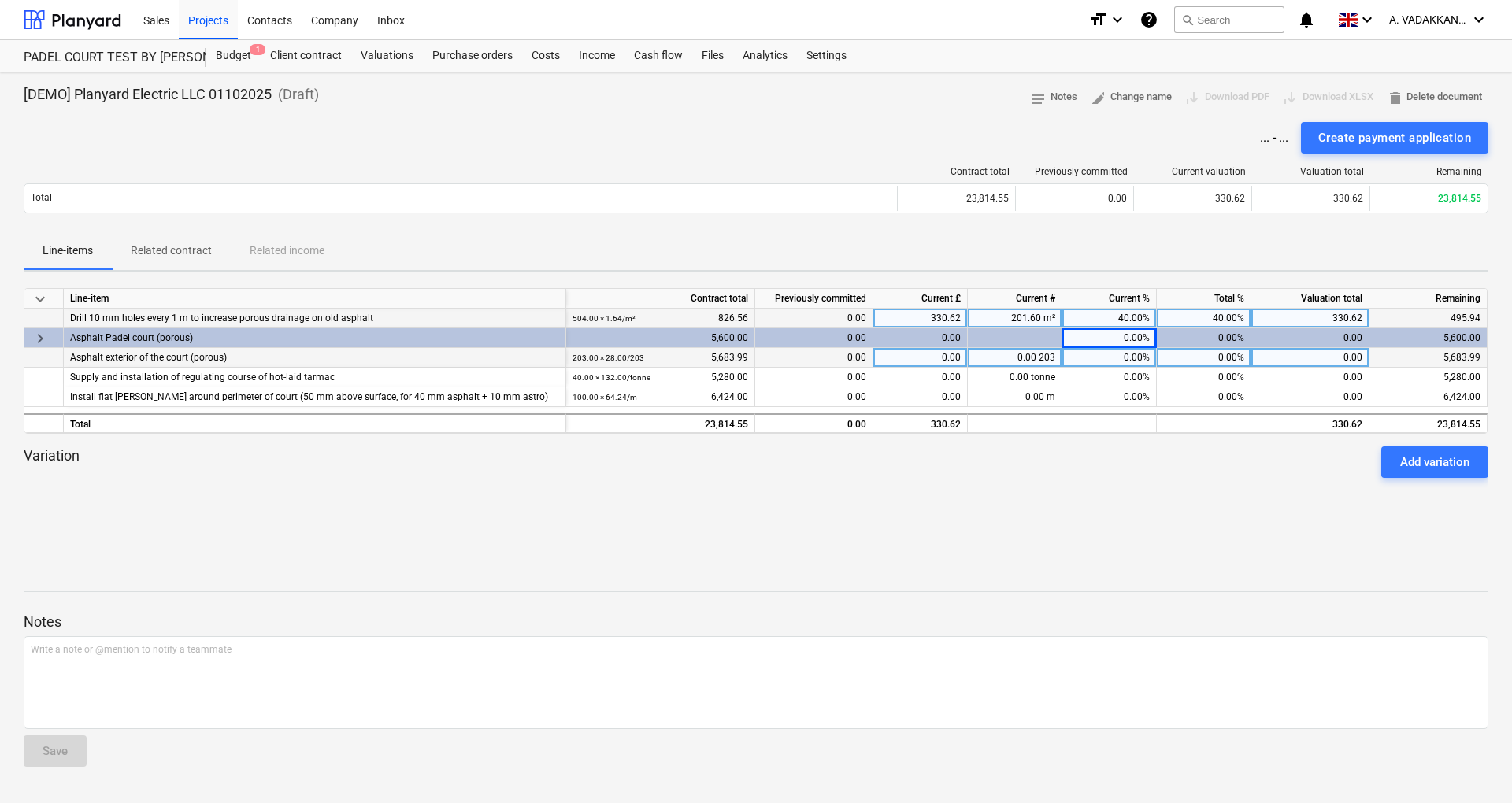
click at [1135, 350] on div "0.00%" at bounding box center [1109, 358] width 95 height 20
click at [1101, 336] on div "0.00%" at bounding box center [1109, 338] width 95 height 20
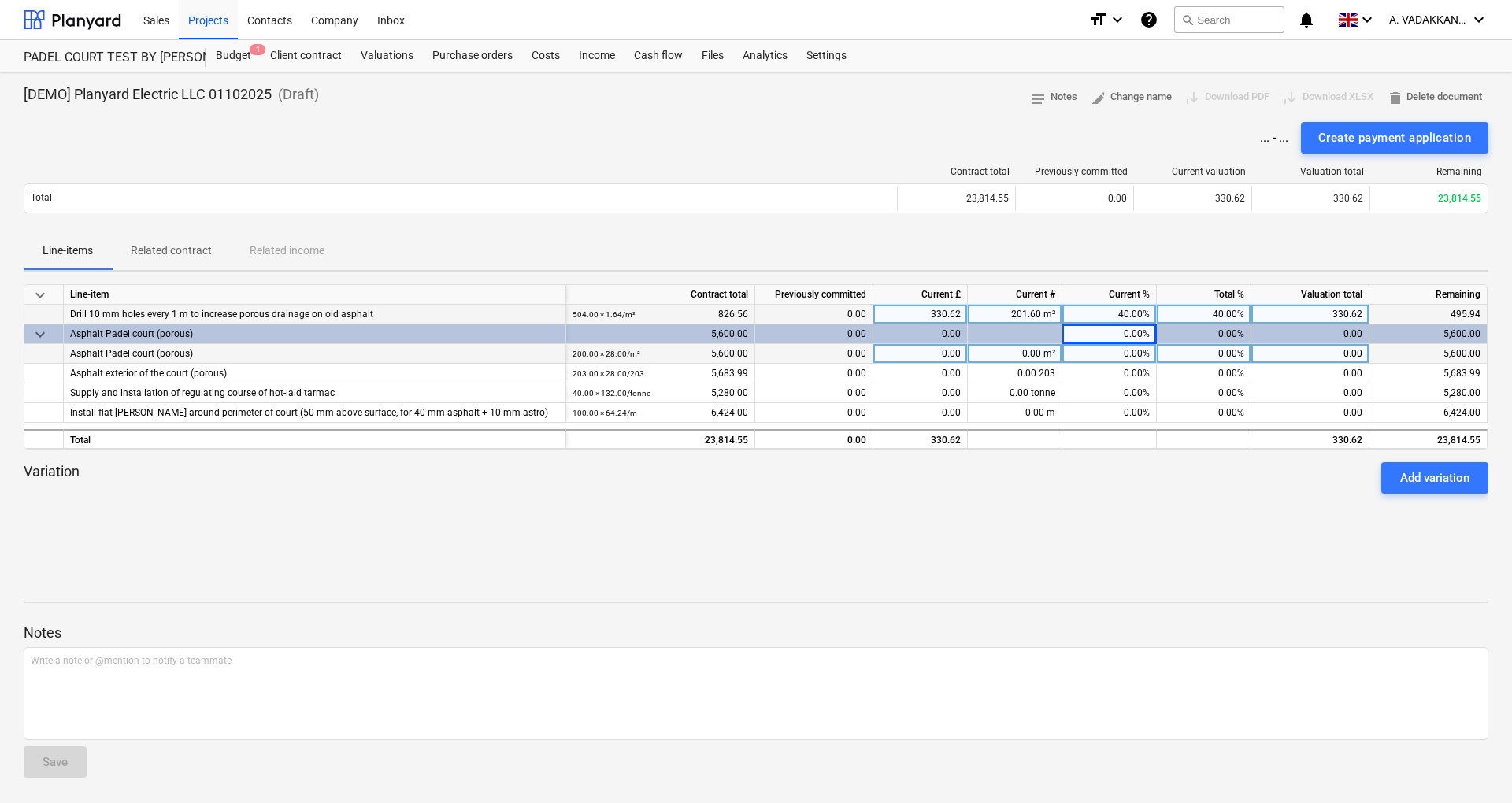
click at [1122, 337] on div "0.00%" at bounding box center [1109, 334] width 95 height 20
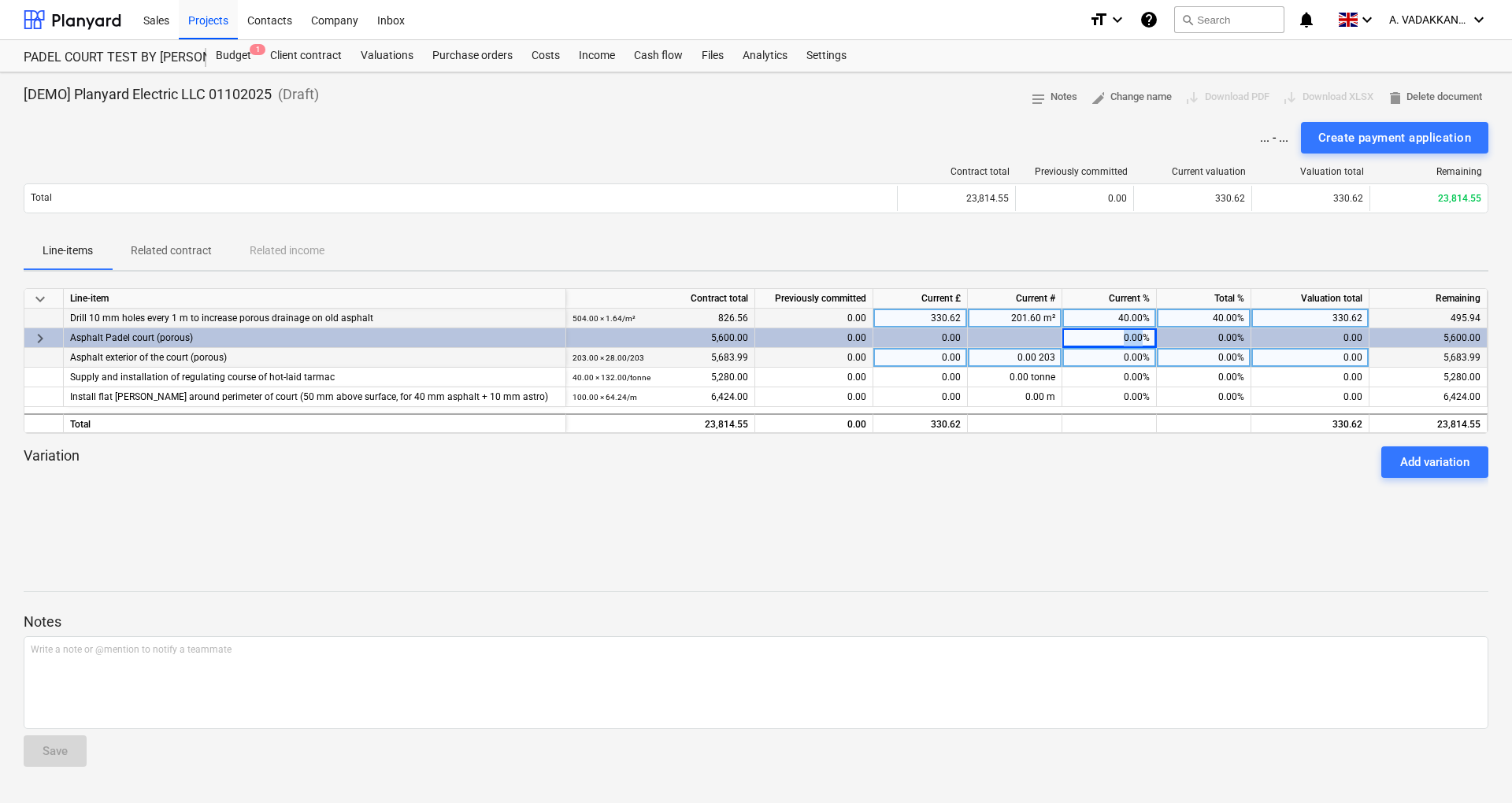
click at [1122, 337] on div "0.00%" at bounding box center [1109, 338] width 95 height 20
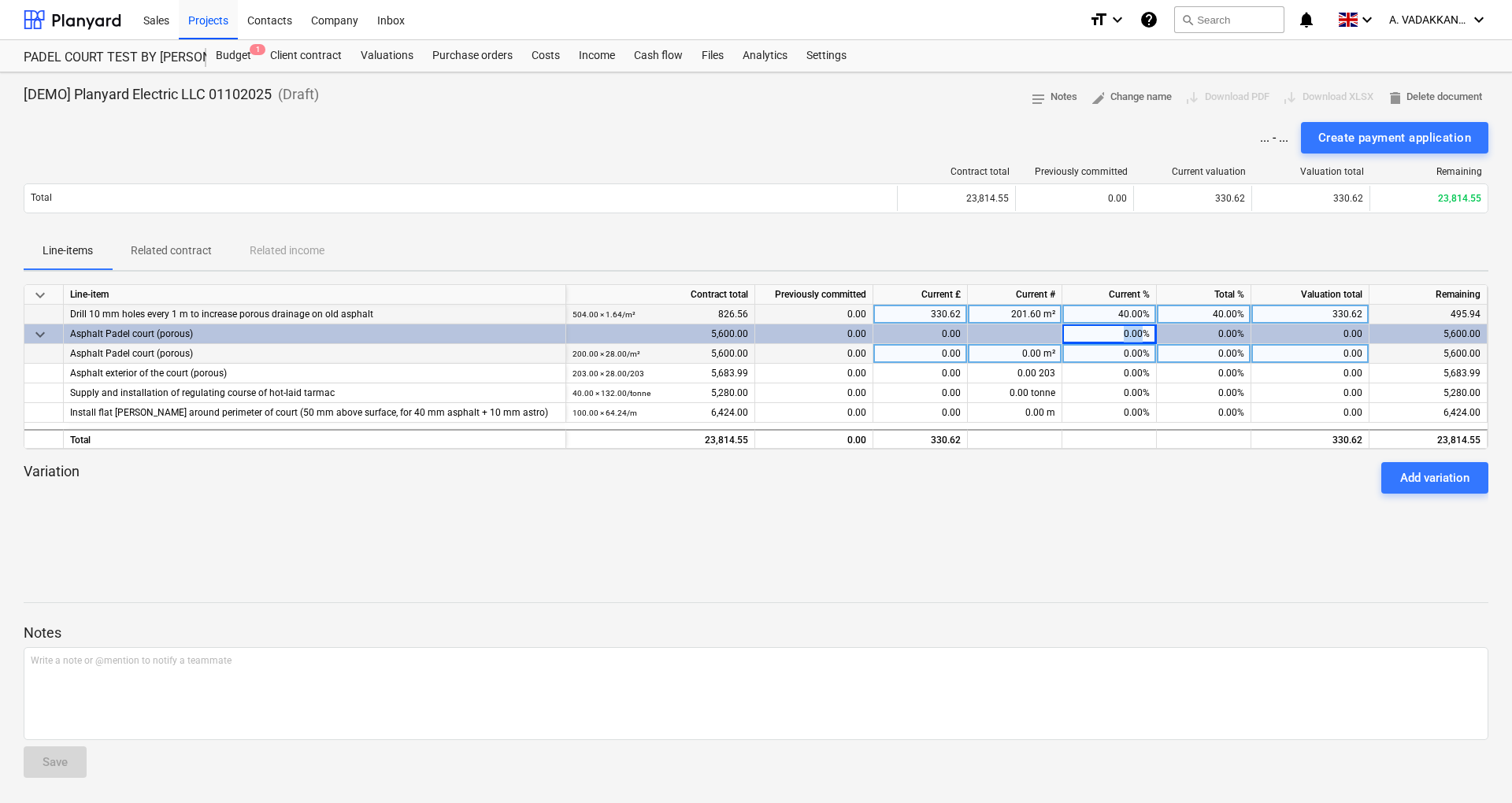
click at [1117, 336] on div "0.00%" at bounding box center [1109, 334] width 95 height 20
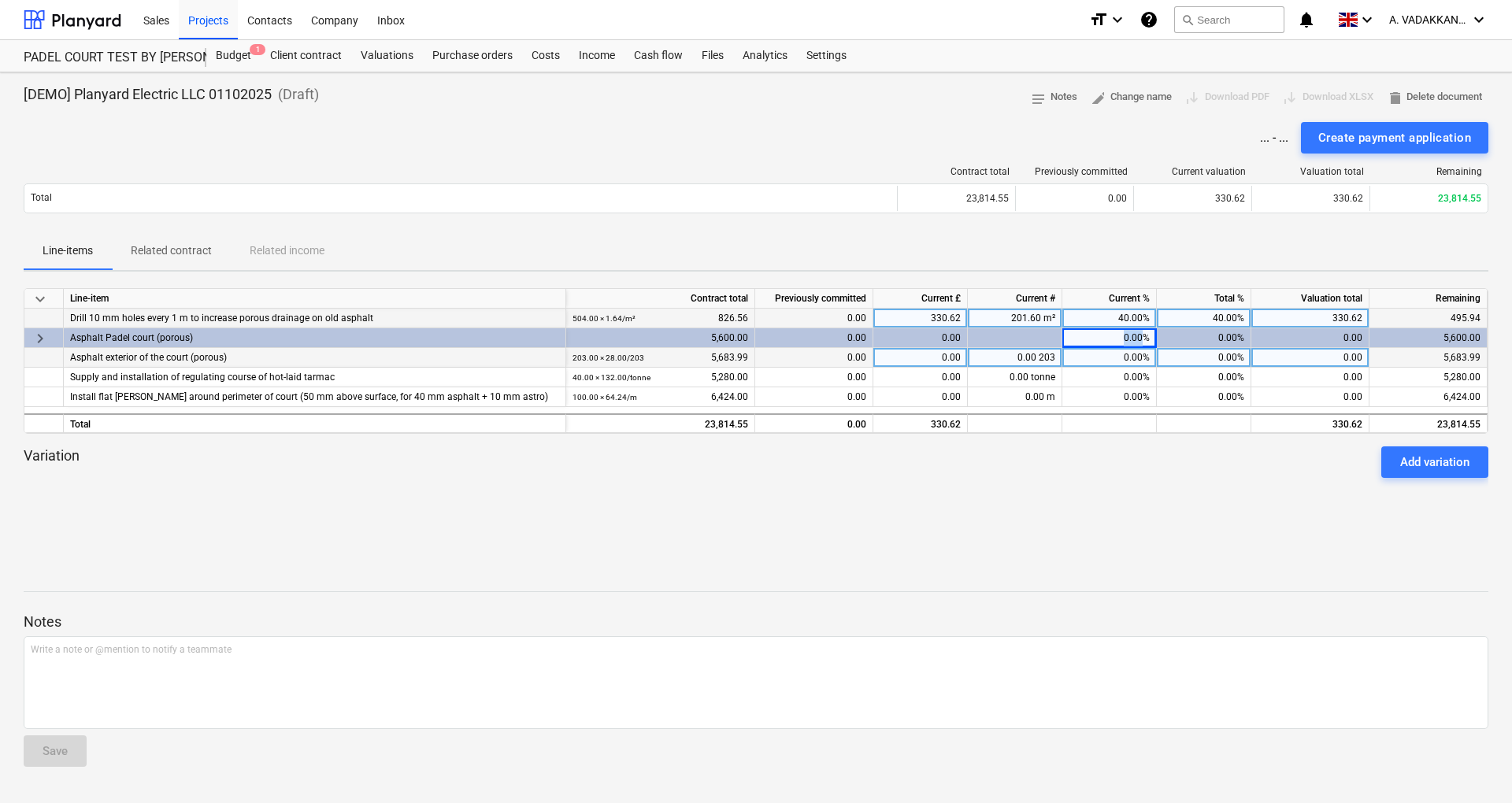
click at [1117, 336] on div "0.00%" at bounding box center [1109, 338] width 95 height 20
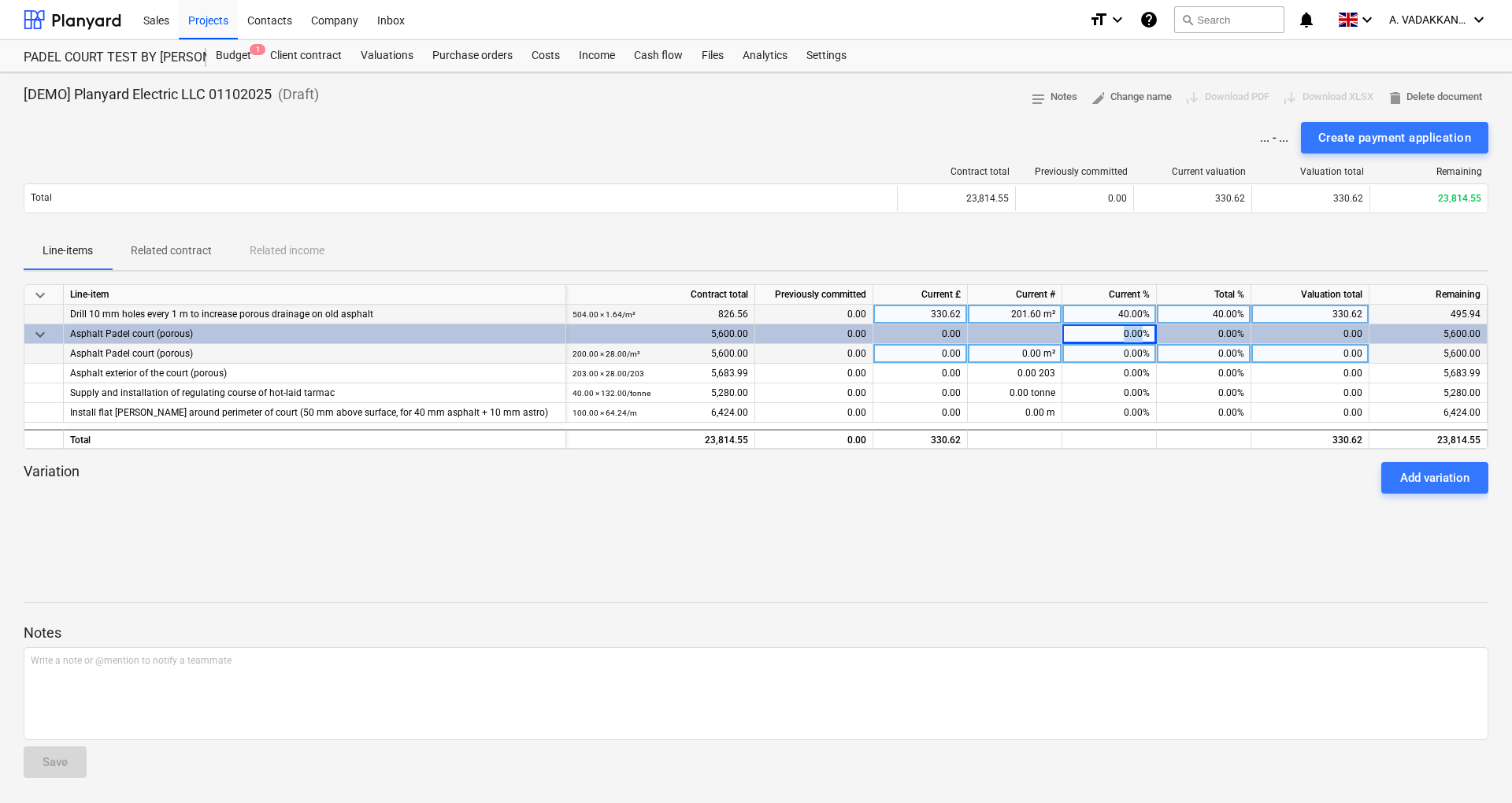
click at [1117, 336] on div "0.00%" at bounding box center [1109, 334] width 95 height 20
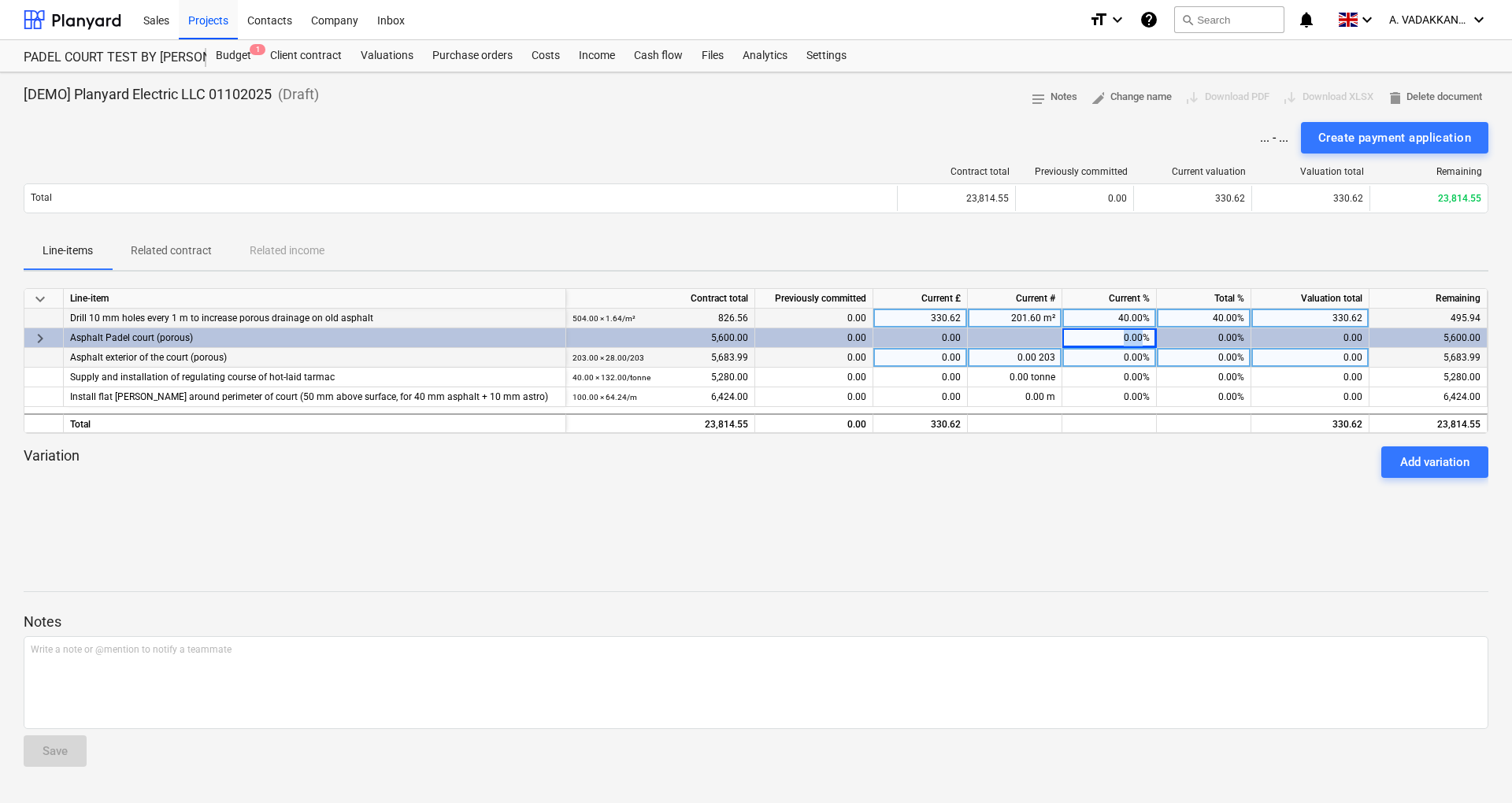
click at [1117, 336] on div "0.00%" at bounding box center [1109, 338] width 95 height 20
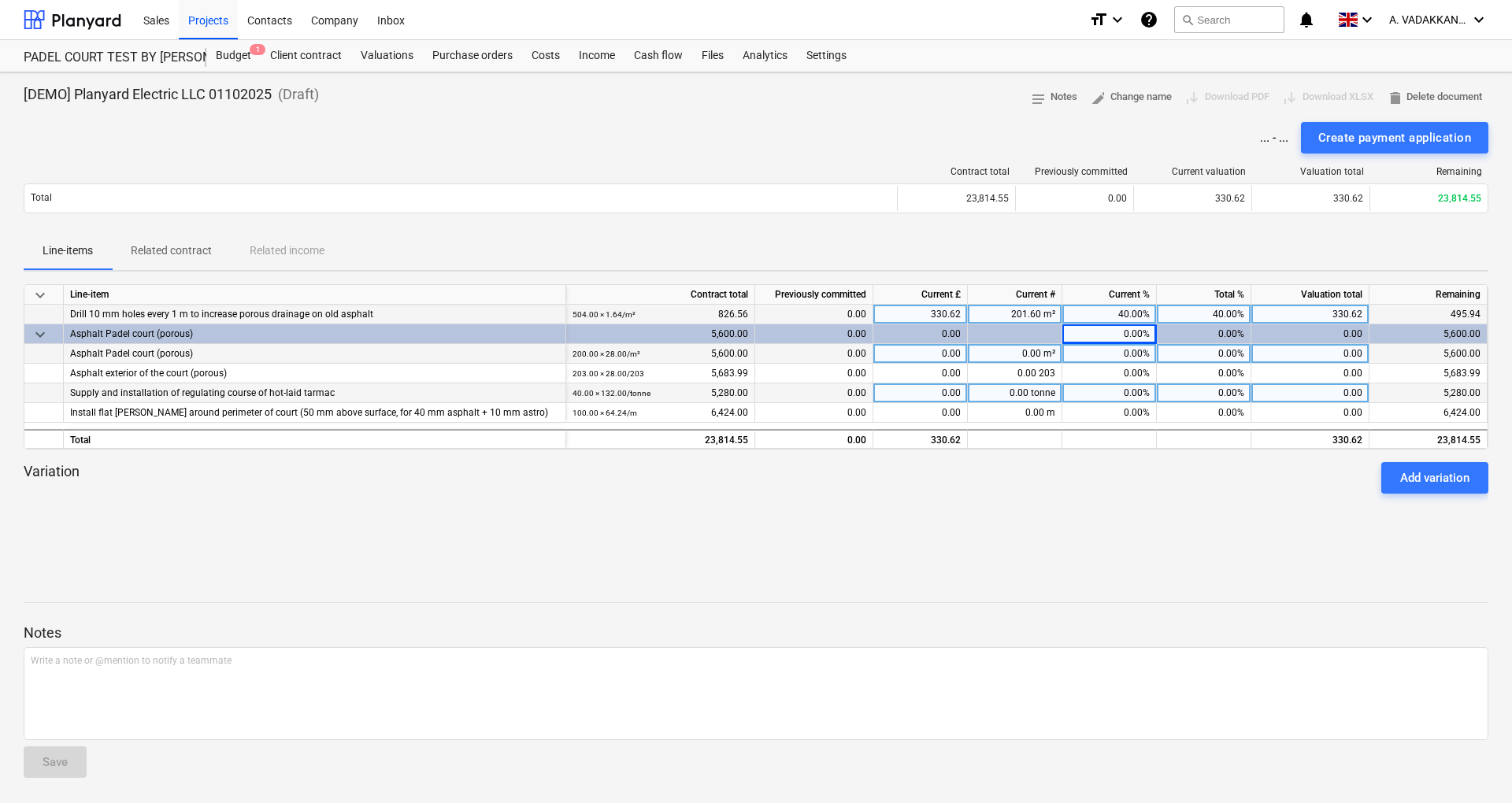
click at [1113, 384] on div "0.00%" at bounding box center [1109, 393] width 95 height 20
click at [1127, 347] on div "0.00%" at bounding box center [1109, 354] width 95 height 20
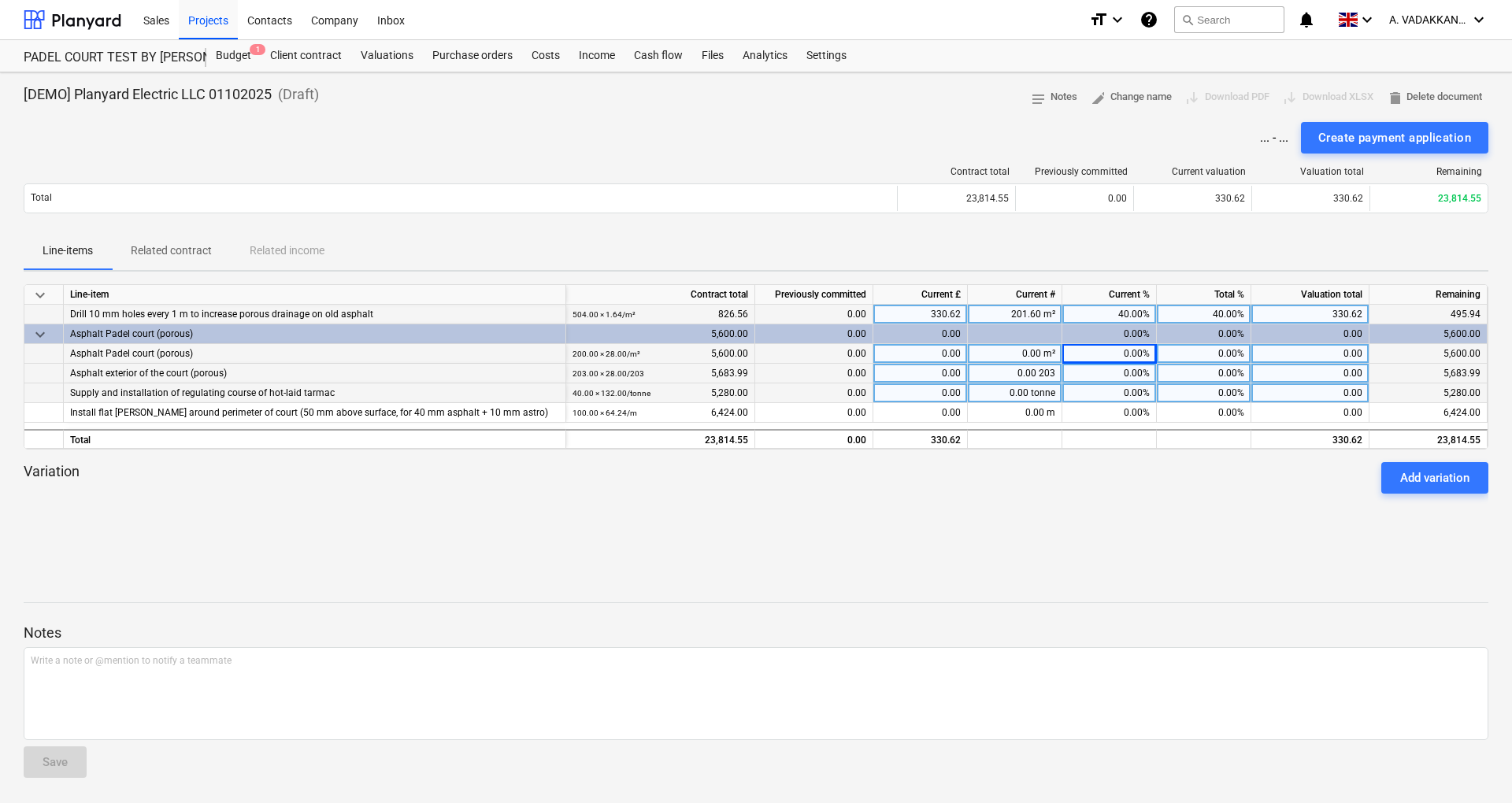
click at [1133, 378] on div "0.00%" at bounding box center [1109, 373] width 95 height 20
click at [1137, 355] on div "0.00%" at bounding box center [1109, 354] width 95 height 20
type input "40"
click at [1139, 375] on div "0.00%" at bounding box center [1109, 373] width 95 height 20
type input "40"
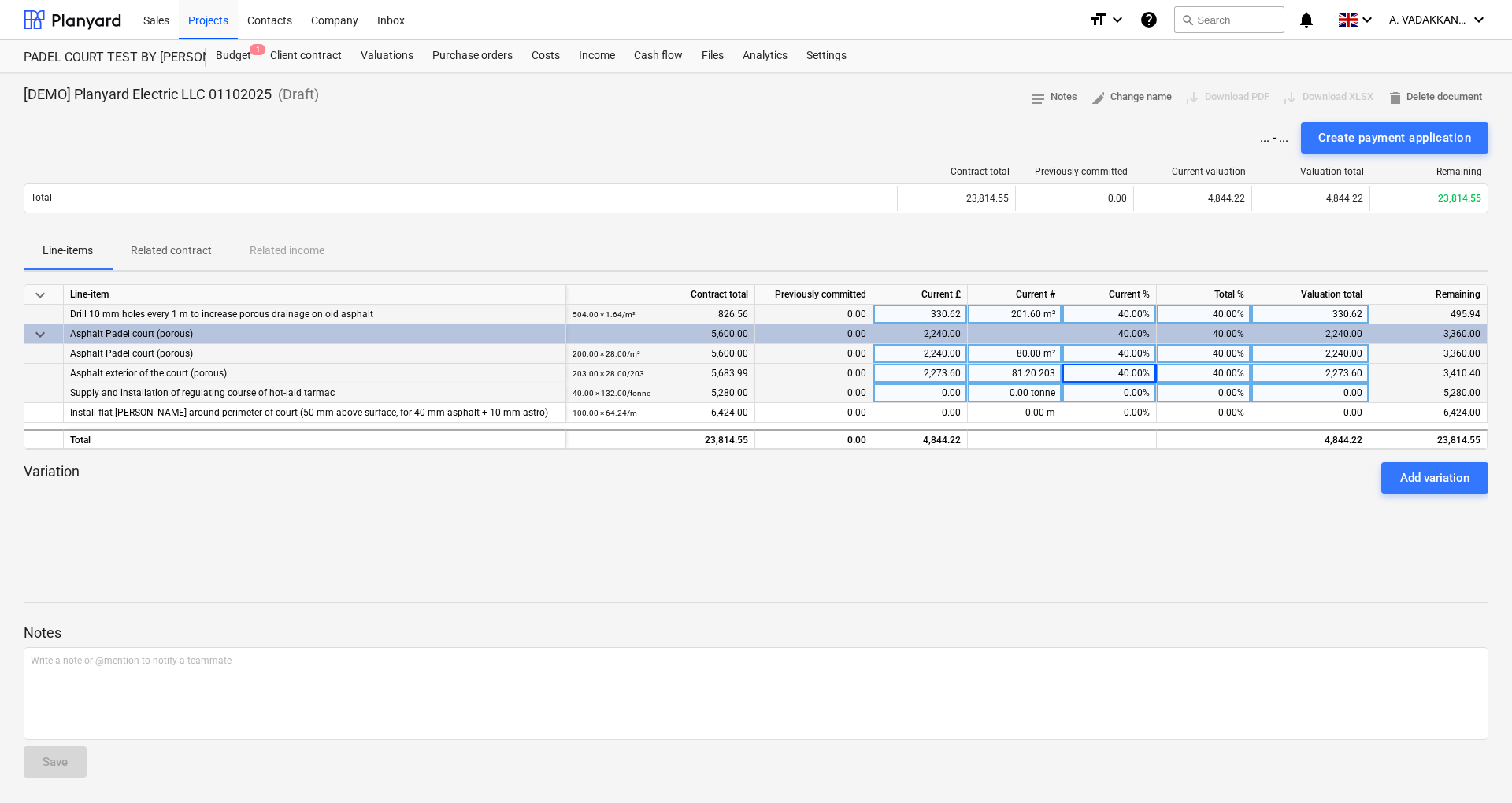
click at [1140, 397] on div "0.00%" at bounding box center [1109, 393] width 95 height 20
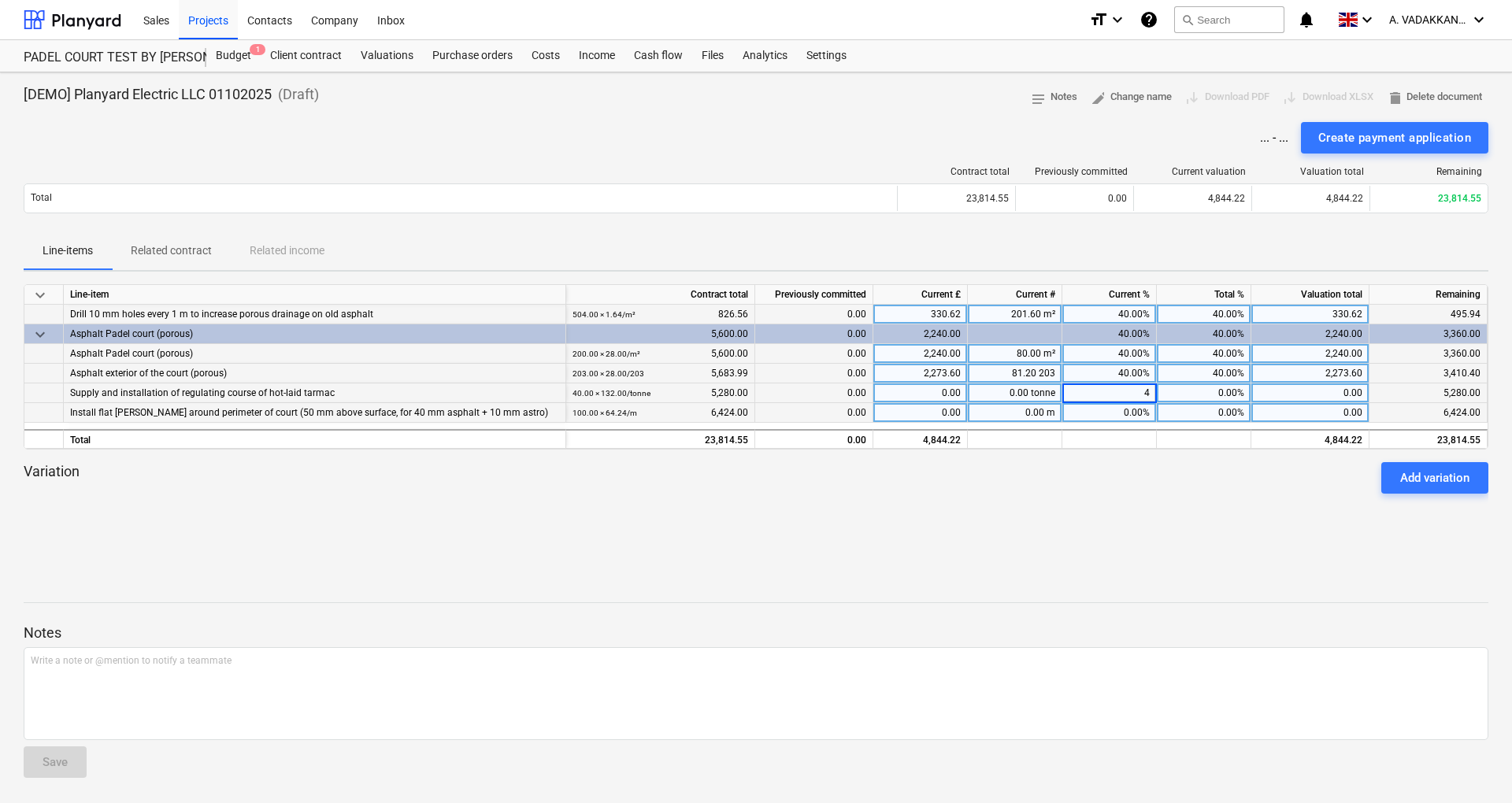
type input "40"
click at [1142, 416] on div "0.00%" at bounding box center [1109, 413] width 95 height 20
type input "40"
click at [1159, 436] on div at bounding box center [1204, 438] width 95 height 20
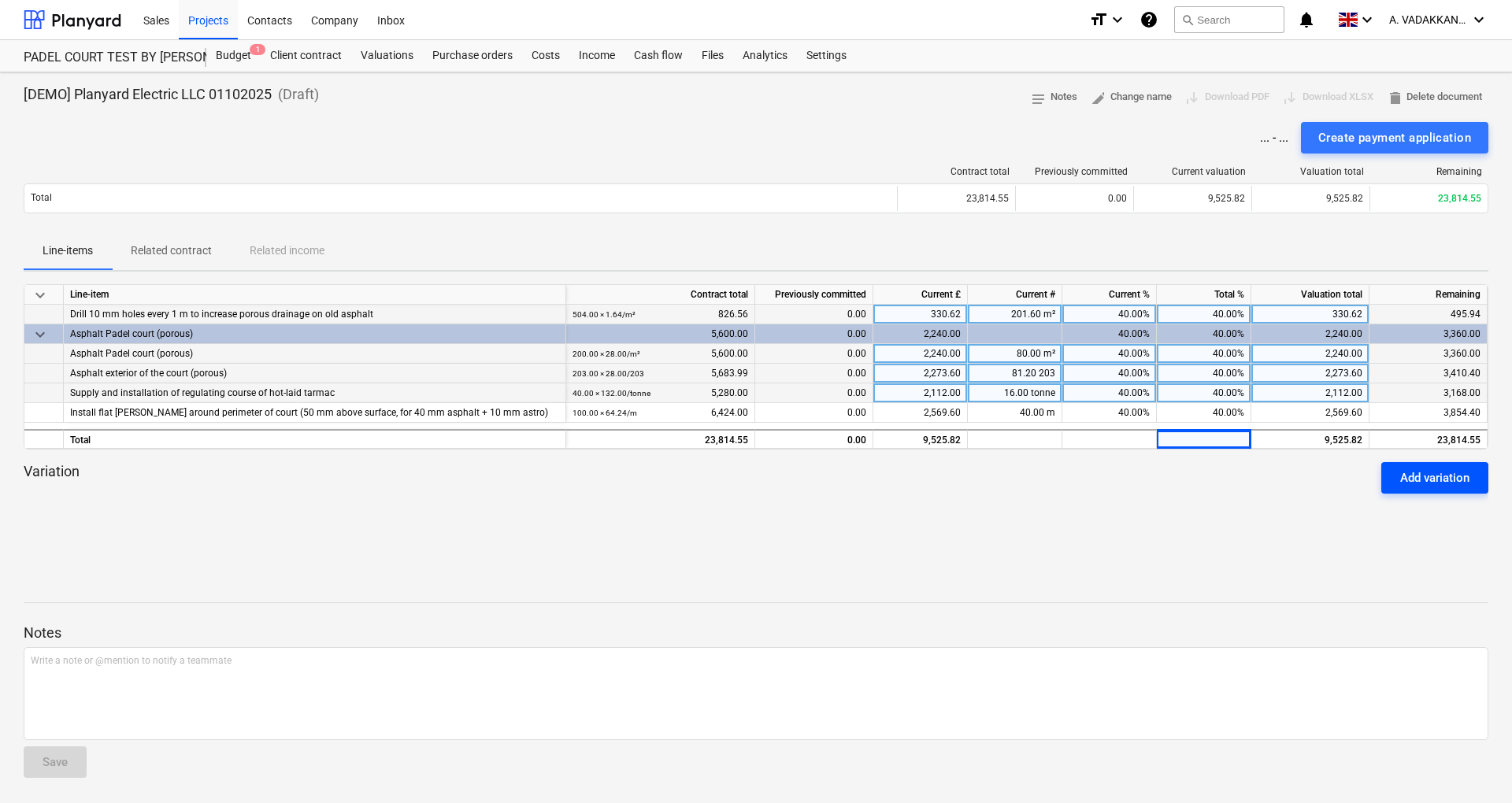
click at [1433, 474] on div "Add variation" at bounding box center [1435, 478] width 69 height 21
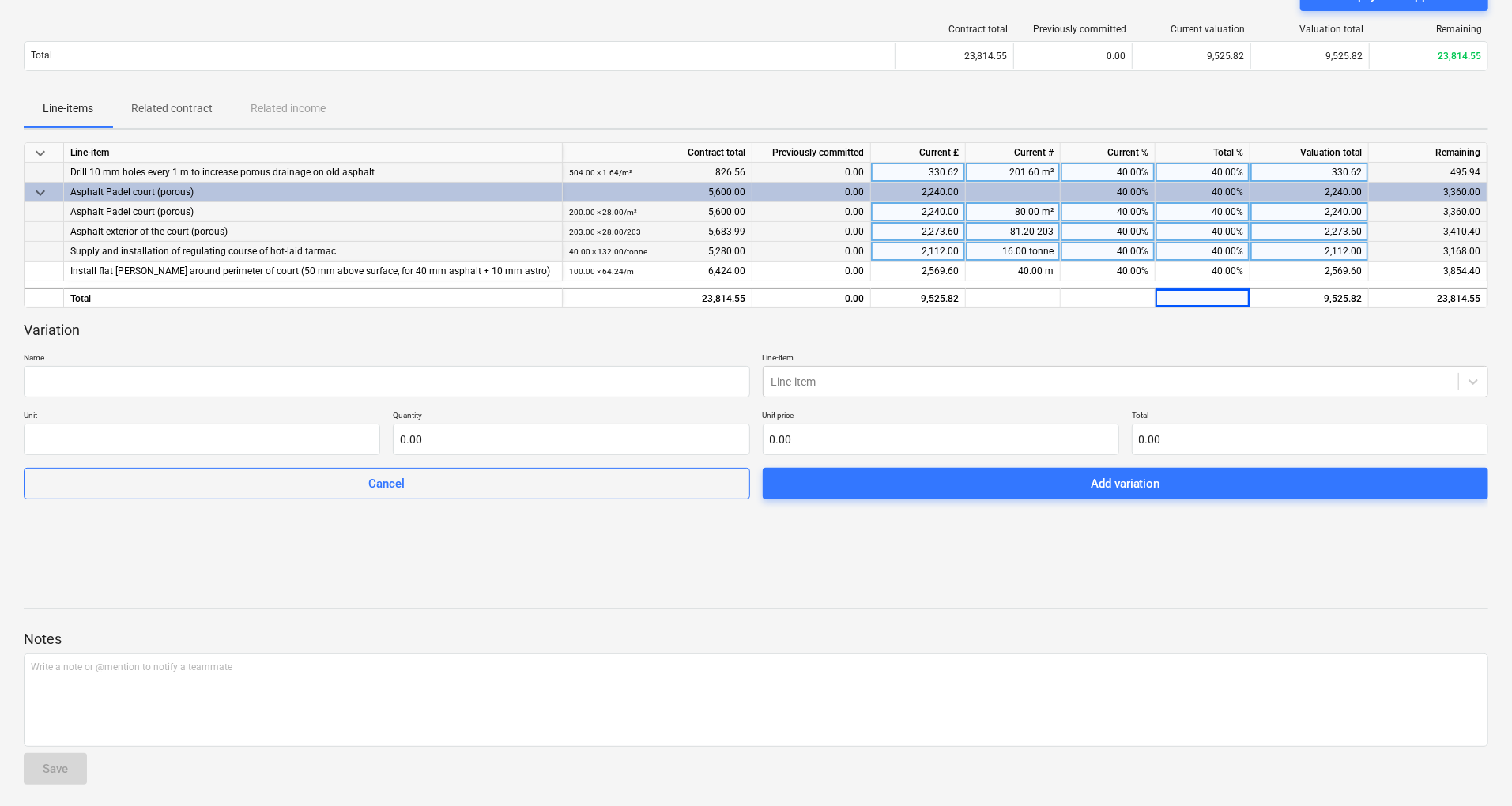
scroll to position [145, 0]
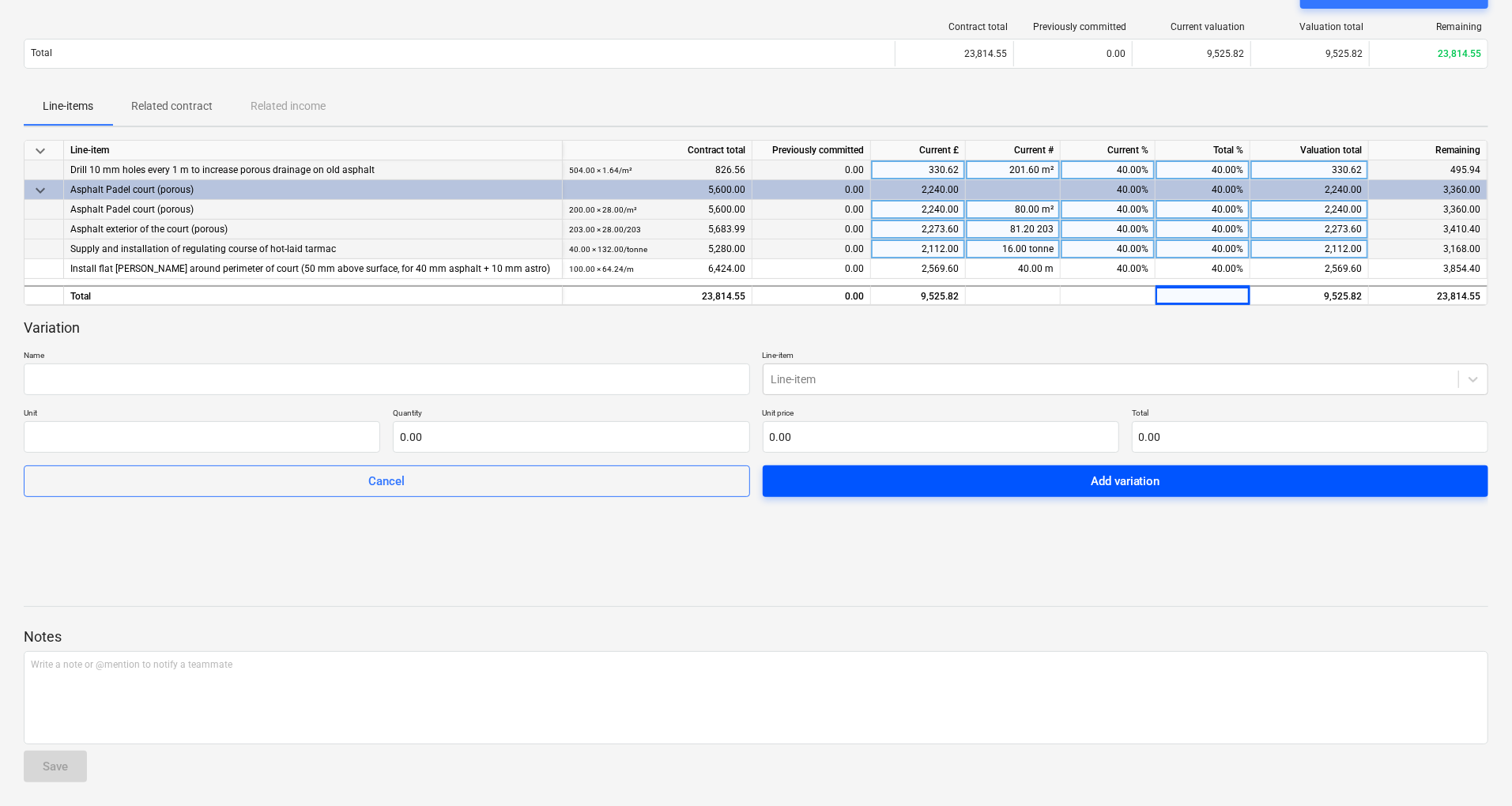
click at [1014, 477] on span "Add variation" at bounding box center [1125, 481] width 689 height 21
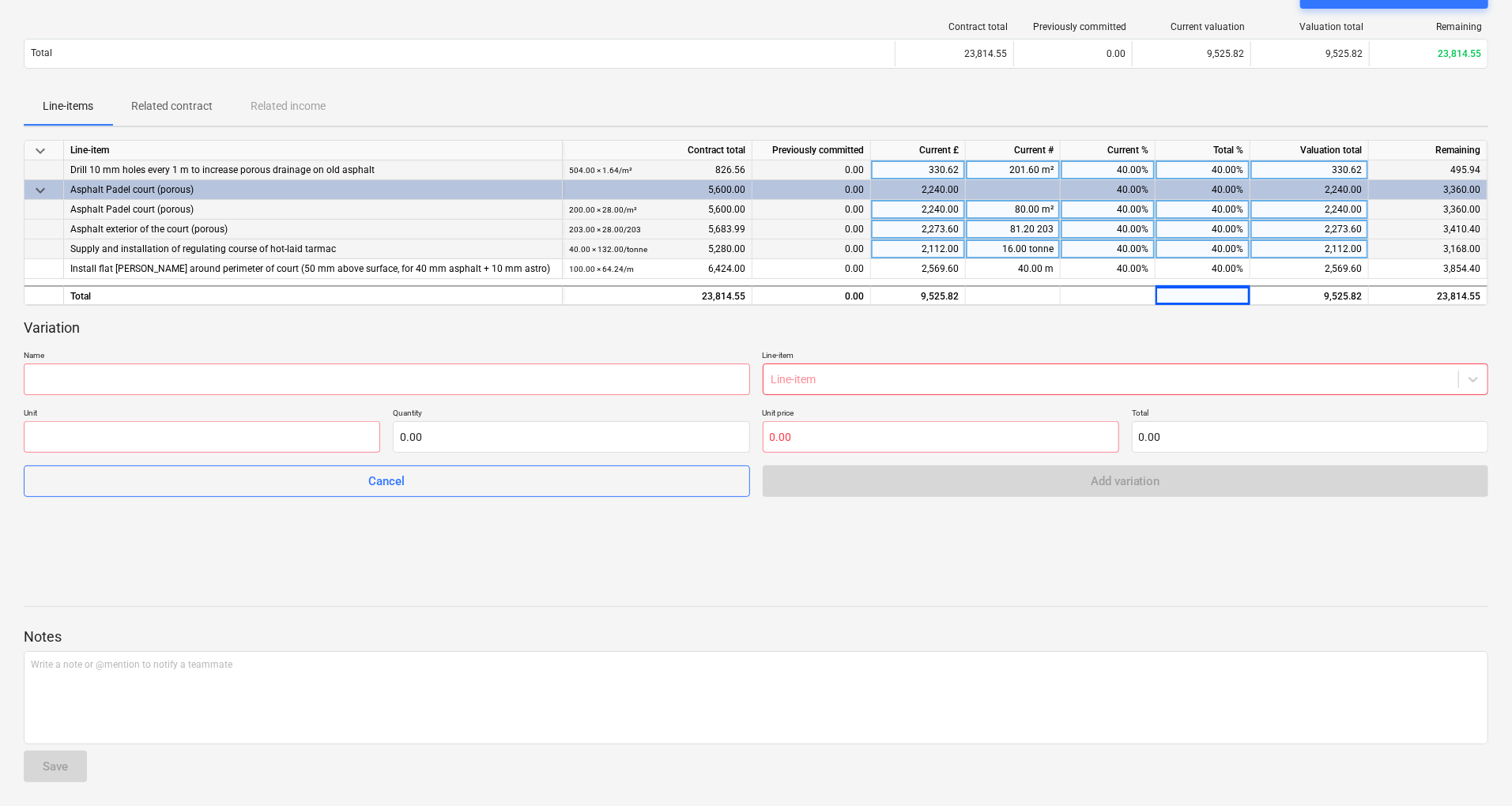
click at [1148, 345] on div "Variation Name Line-item Line-item Unit Quantity 0.00 Unit price 0.00 Total 0.0…" at bounding box center [756, 408] width 1464 height 179
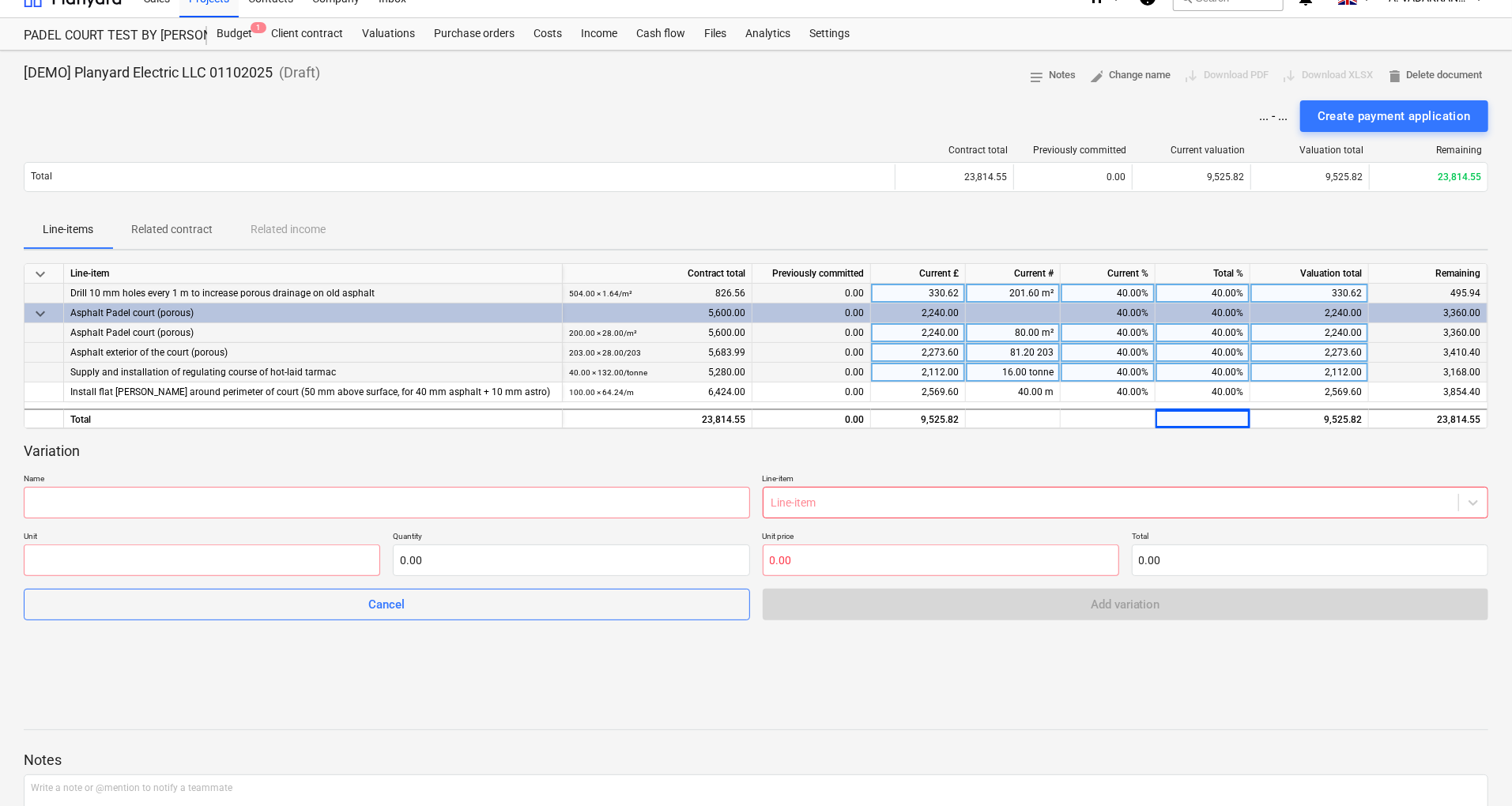
scroll to position [0, 0]
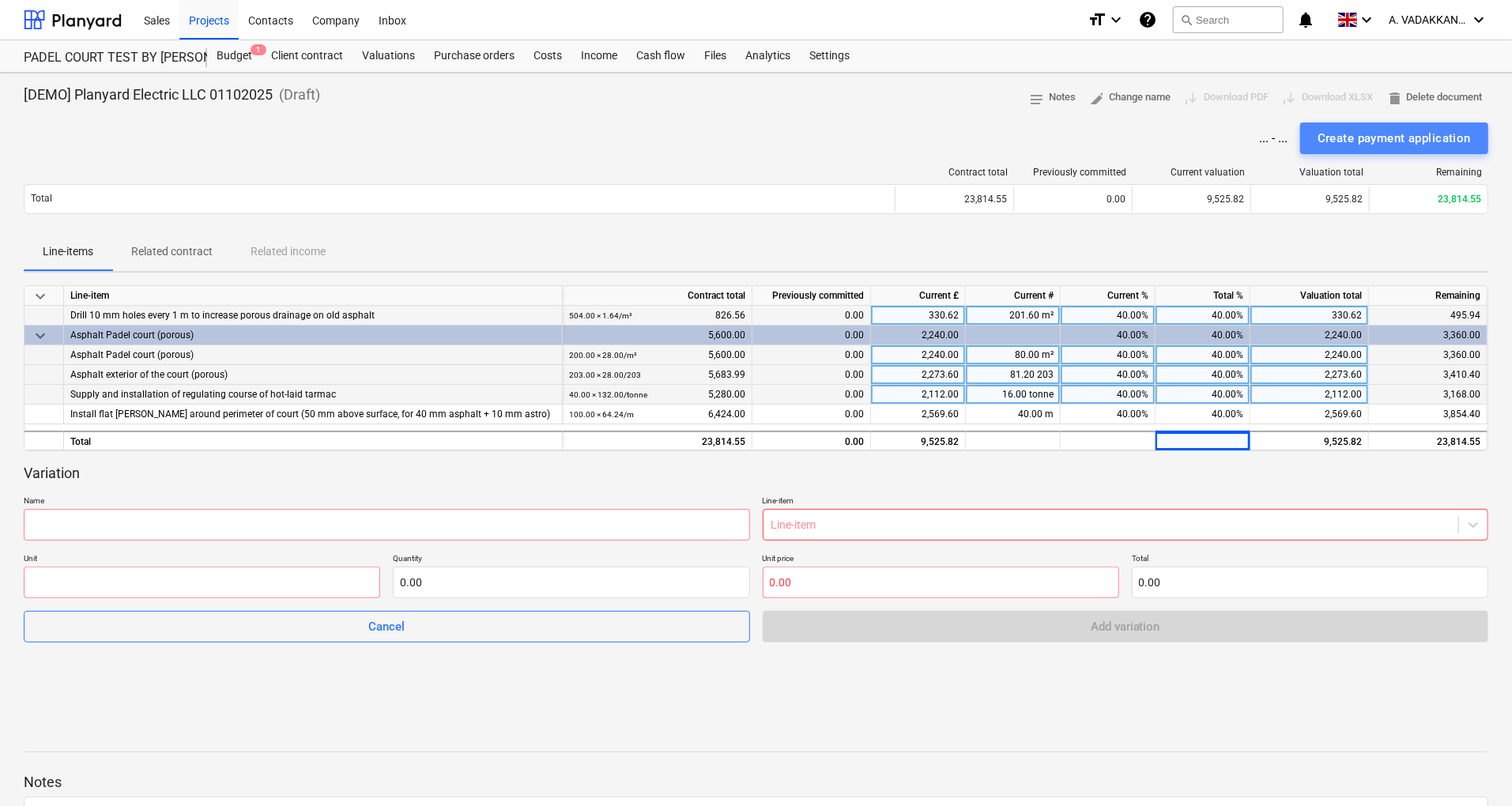
click at [1396, 135] on div "Create payment application" at bounding box center [1393, 139] width 153 height 21
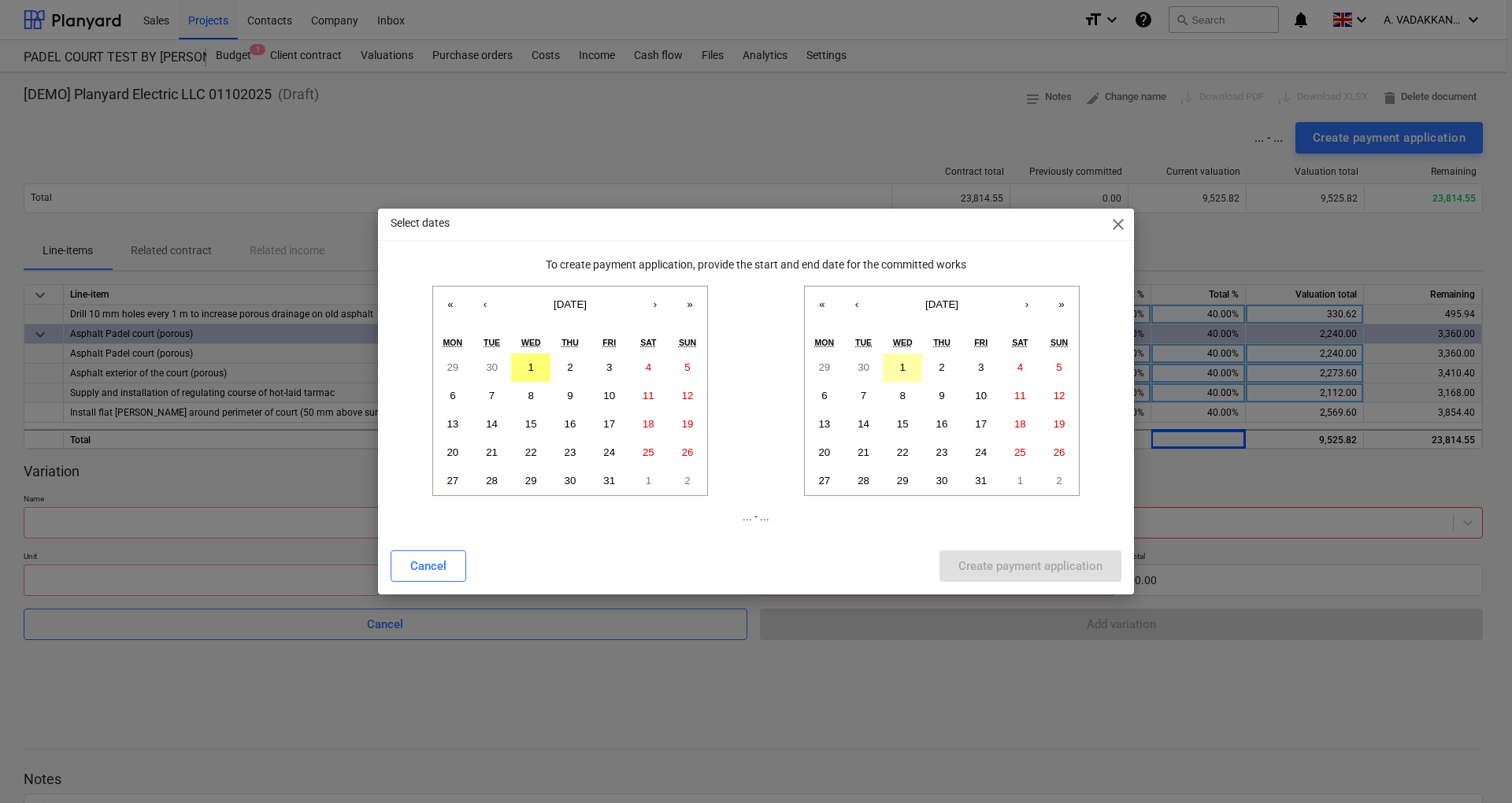
click at [914, 367] on button "1" at bounding box center [902, 368] width 39 height 28
click at [519, 366] on button "1" at bounding box center [531, 368] width 39 height 28
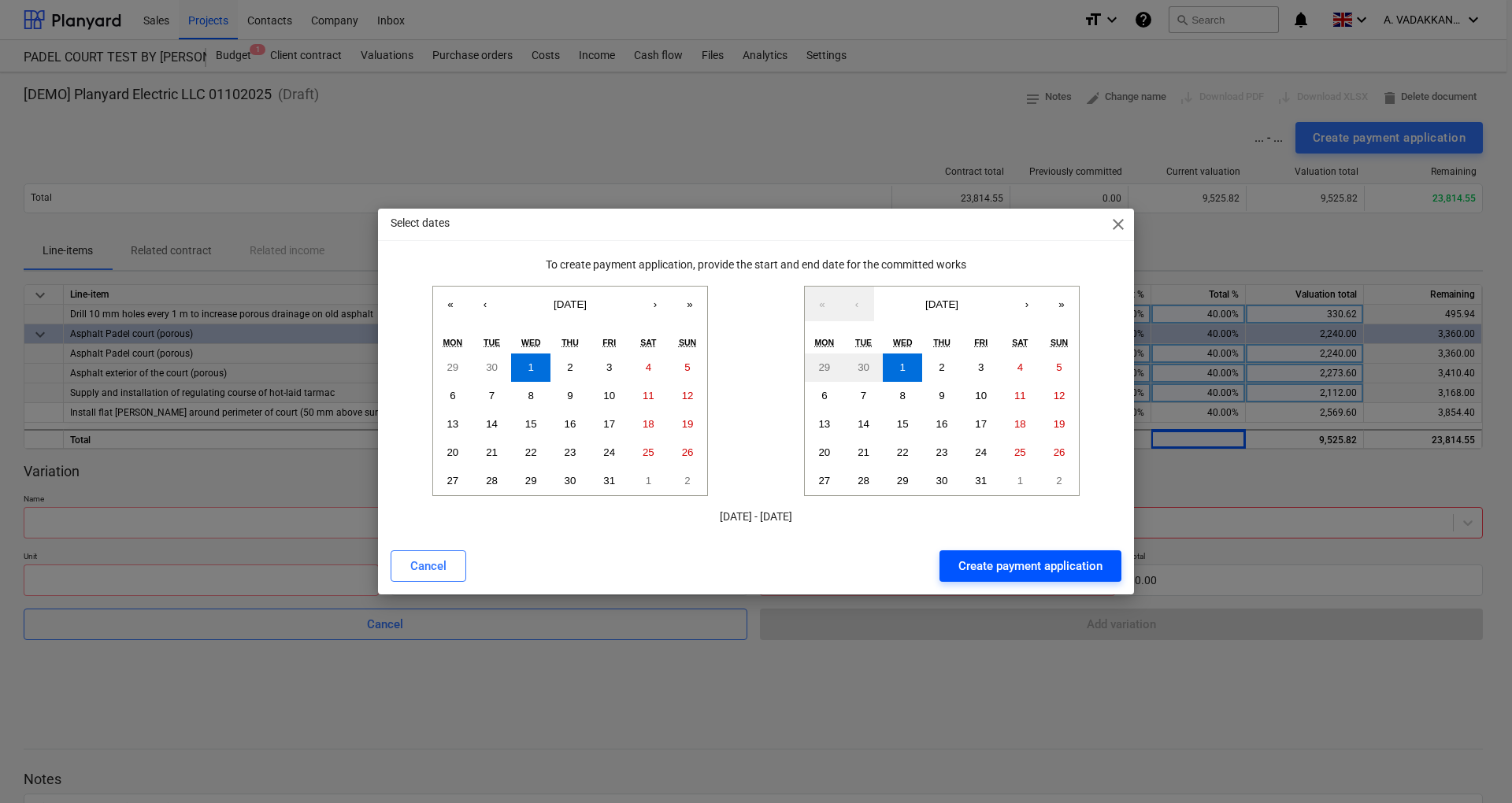
click at [1020, 567] on div "Create payment application" at bounding box center [1030, 566] width 144 height 21
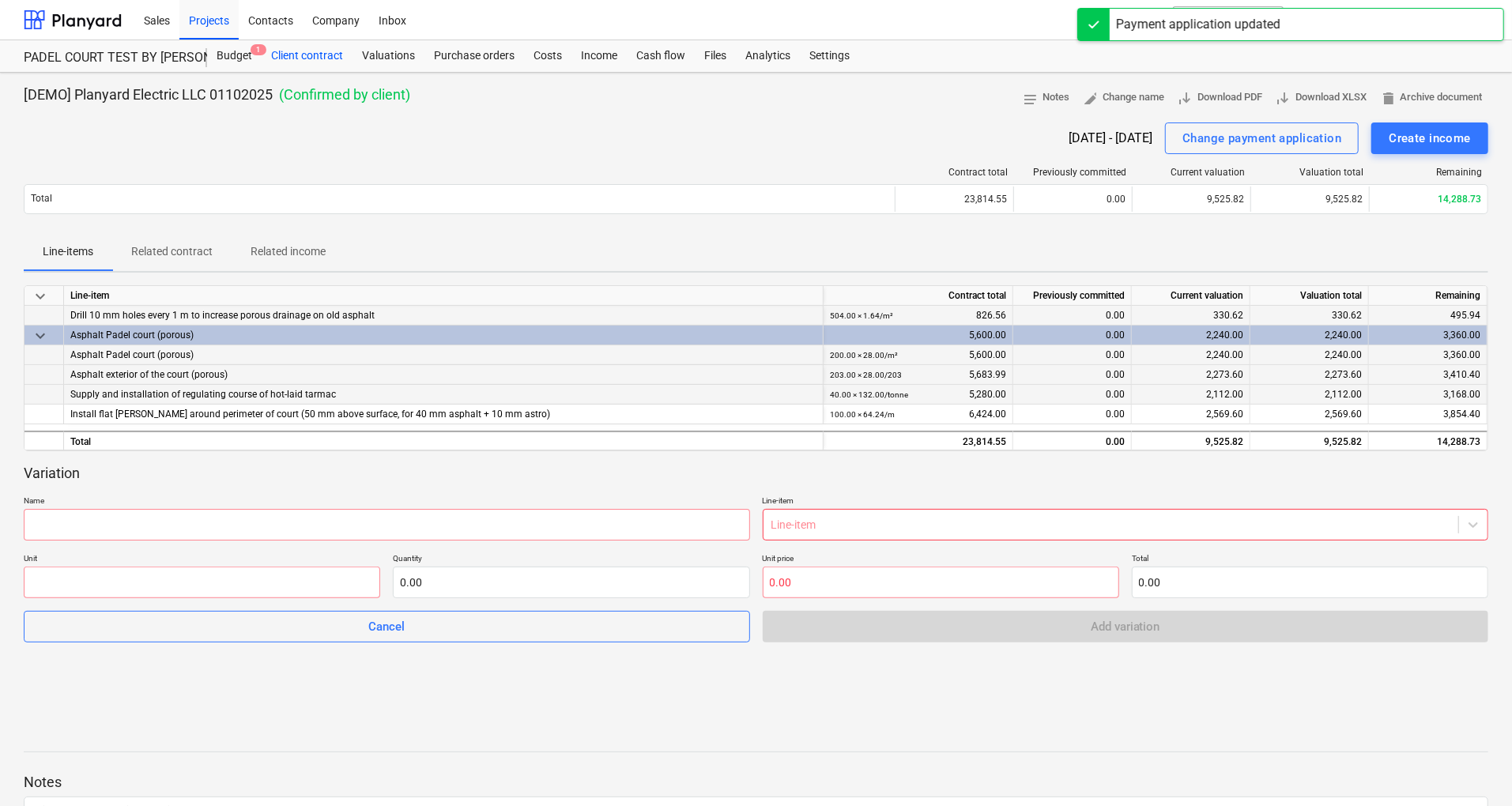
click at [331, 55] on div "Client contract" at bounding box center [307, 56] width 91 height 32
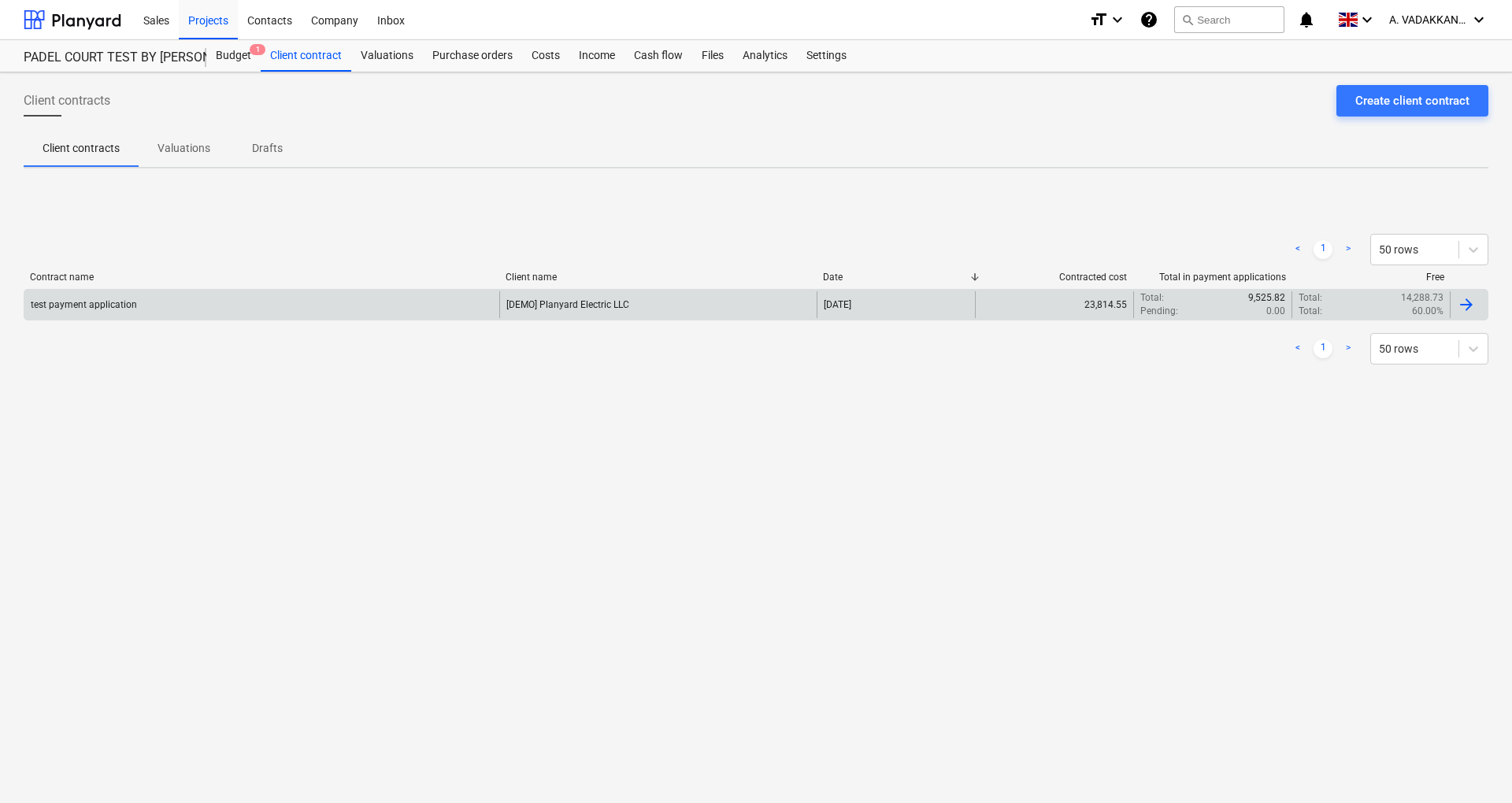
click at [457, 305] on div "test payment application" at bounding box center [261, 305] width 475 height 27
